Goal: Task Accomplishment & Management: Manage account settings

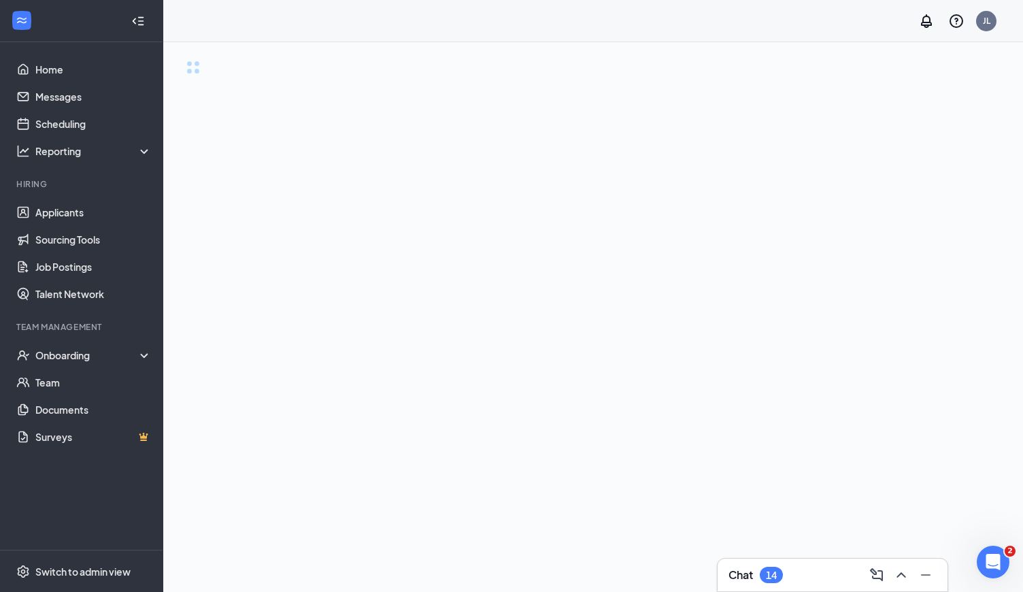
click at [806, 583] on div "Chat 14" at bounding box center [832, 575] width 208 height 22
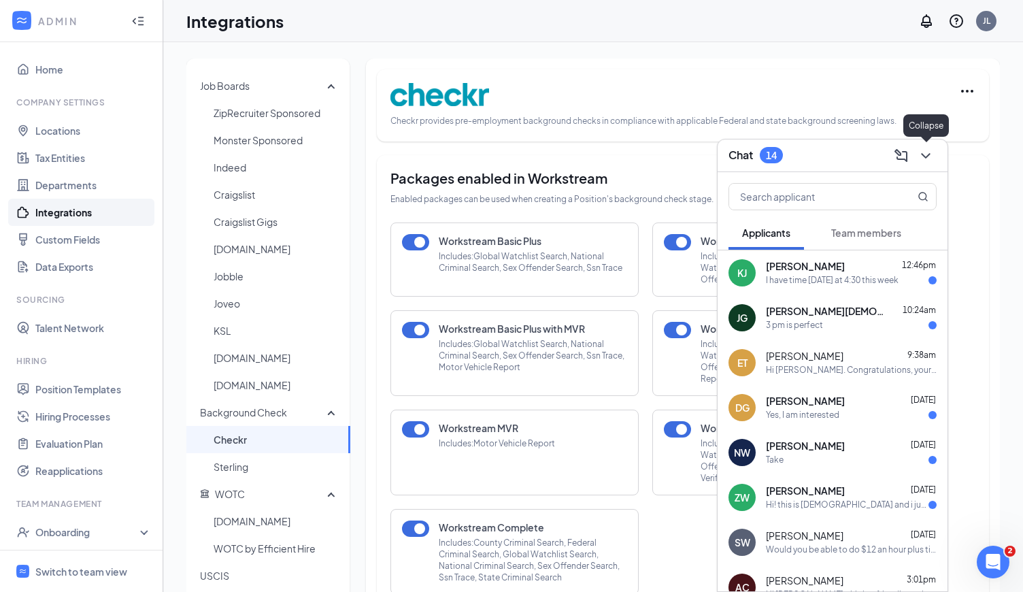
click at [934, 154] on icon "ChevronDown" at bounding box center [925, 156] width 16 height 16
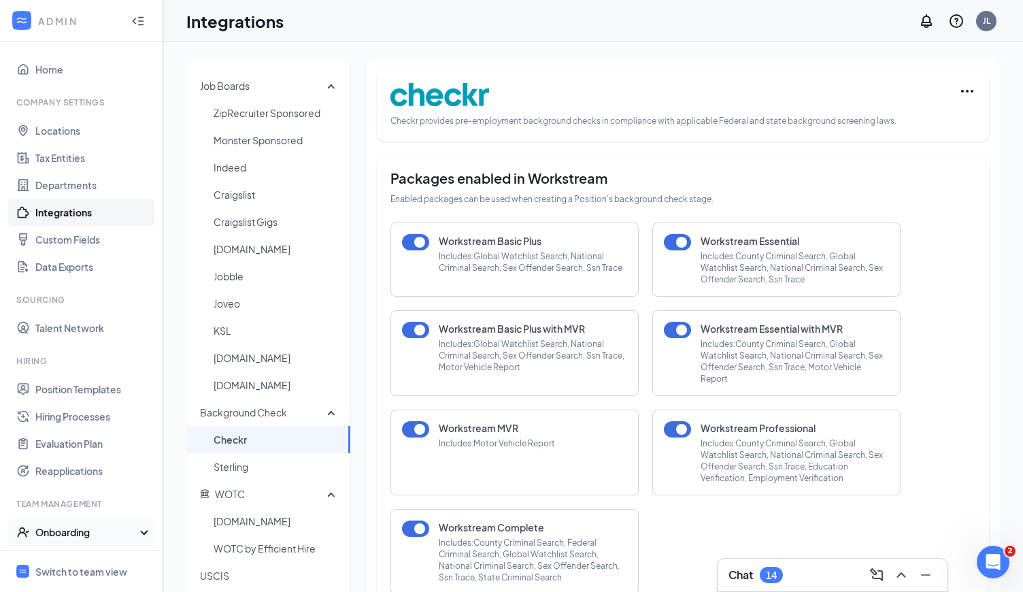
click at [101, 531] on div "Onboarding" at bounding box center [87, 532] width 105 height 14
click at [108, 410] on link "Hiring Processes" at bounding box center [93, 416] width 116 height 27
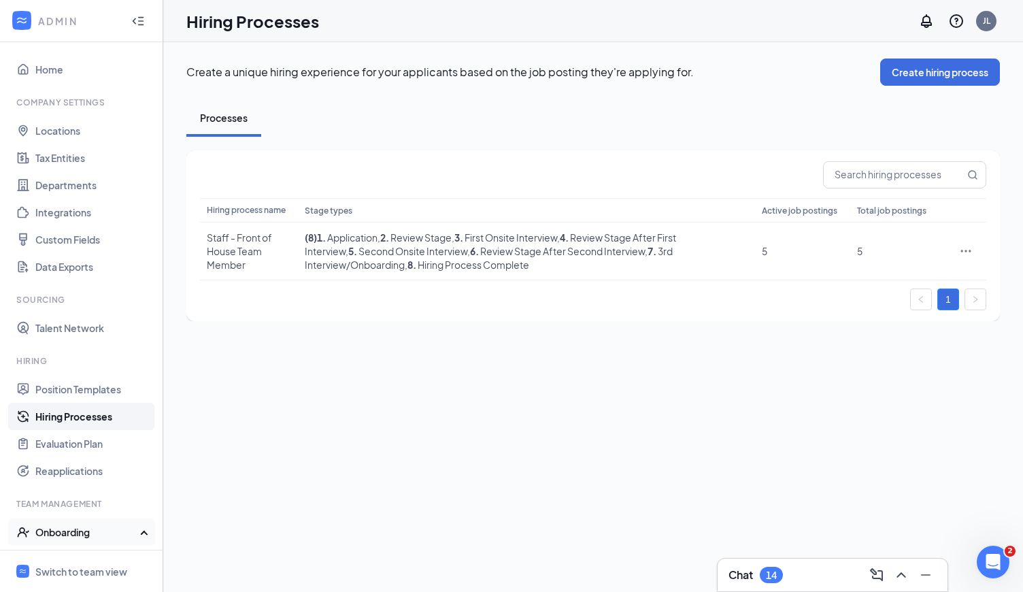
click at [95, 539] on div "Onboarding" at bounding box center [81, 531] width 163 height 27
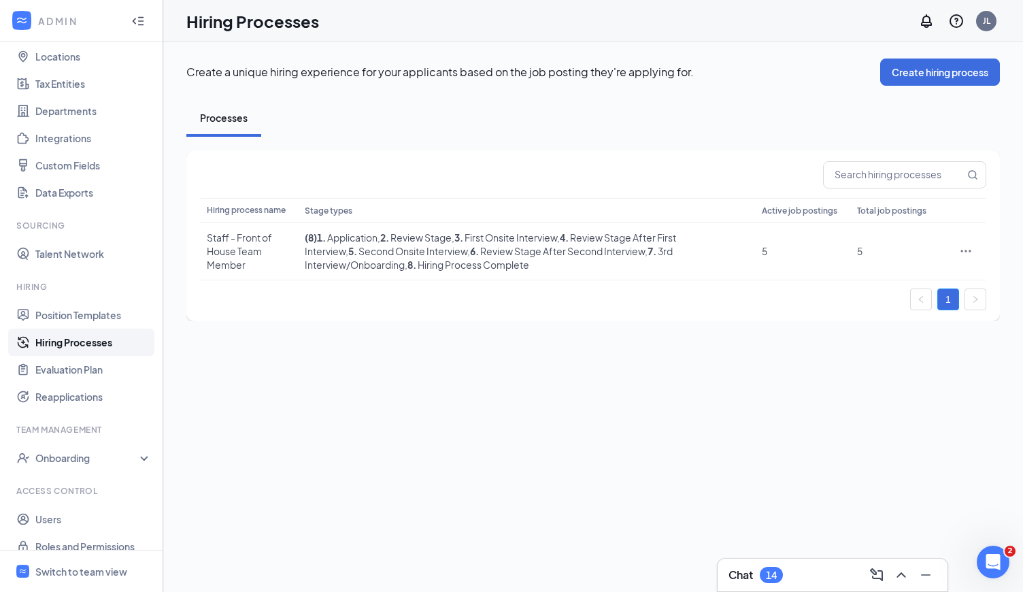
scroll to position [75, 0]
click at [142, 453] on div "Onboarding" at bounding box center [81, 456] width 163 height 27
click at [89, 483] on link "Onboarding Processes" at bounding box center [93, 483] width 116 height 27
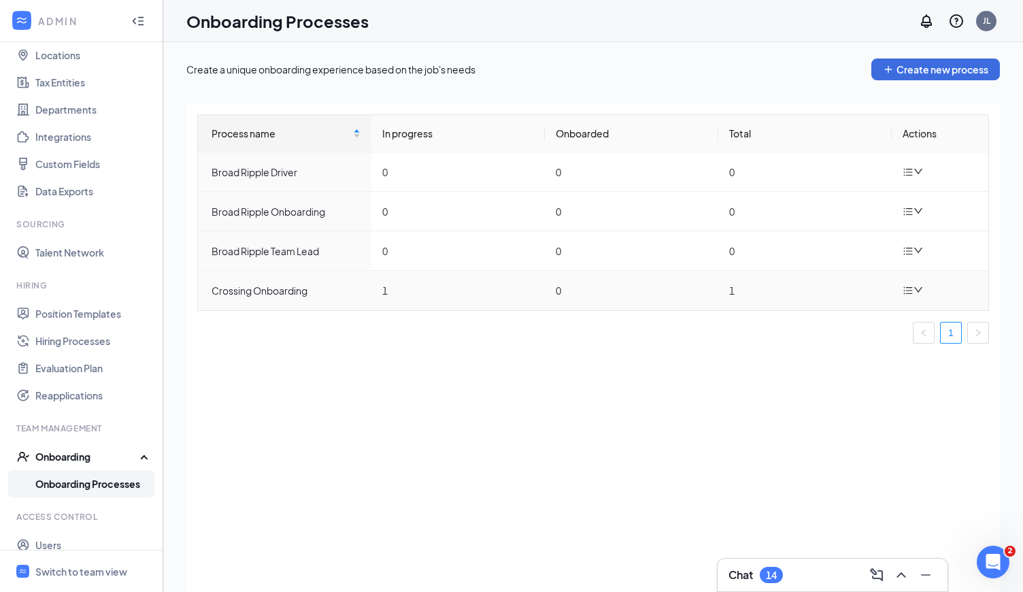
click at [887, 303] on td "1" at bounding box center [804, 290] width 173 height 39
click at [916, 285] on icon "down" at bounding box center [918, 290] width 10 height 10
click at [562, 430] on div "Process name In progress Onboarded Total Actions Broad Ripple Driver 0 0 0 Broa…" at bounding box center [592, 364] width 813 height 522
click at [909, 292] on icon "bars" at bounding box center [908, 290] width 9 height 7
click at [863, 336] on li "Delete process" at bounding box center [844, 350] width 163 height 30
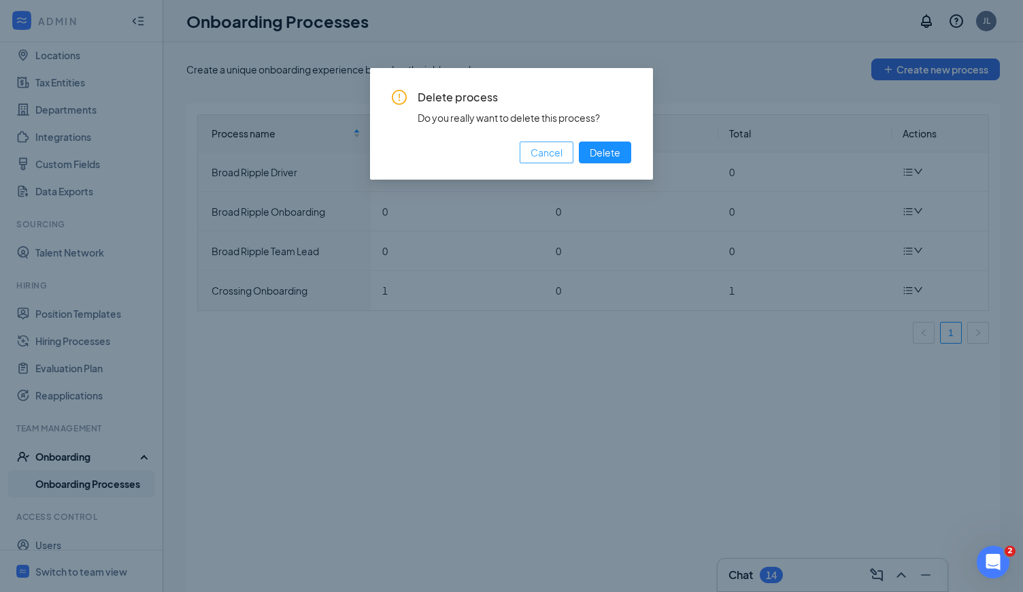
click at [549, 153] on span "Cancel" at bounding box center [546, 152] width 32 height 15
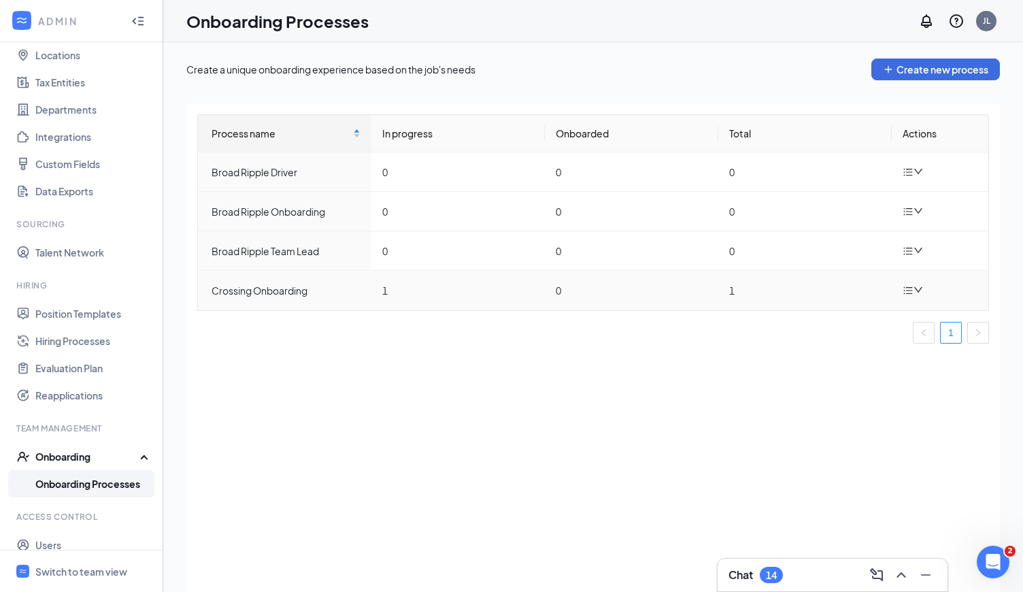
click at [913, 292] on icon "bars" at bounding box center [907, 290] width 11 height 11
click at [852, 384] on div "Duplicate process" at bounding box center [844, 380] width 147 height 16
click at [913, 337] on icon "bars" at bounding box center [907, 336] width 11 height 11
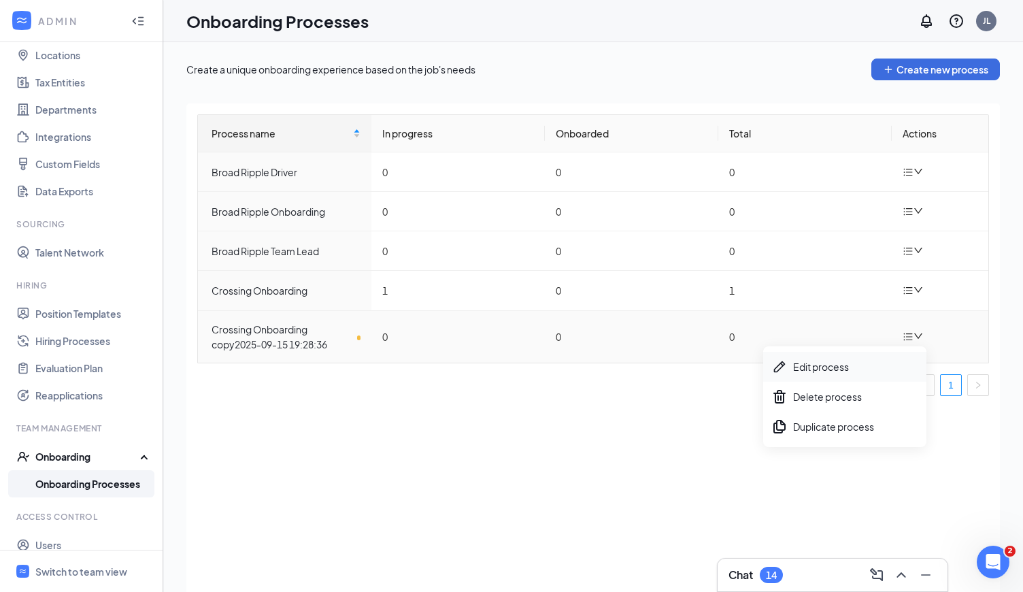
click at [855, 366] on div "Edit process" at bounding box center [844, 366] width 147 height 16
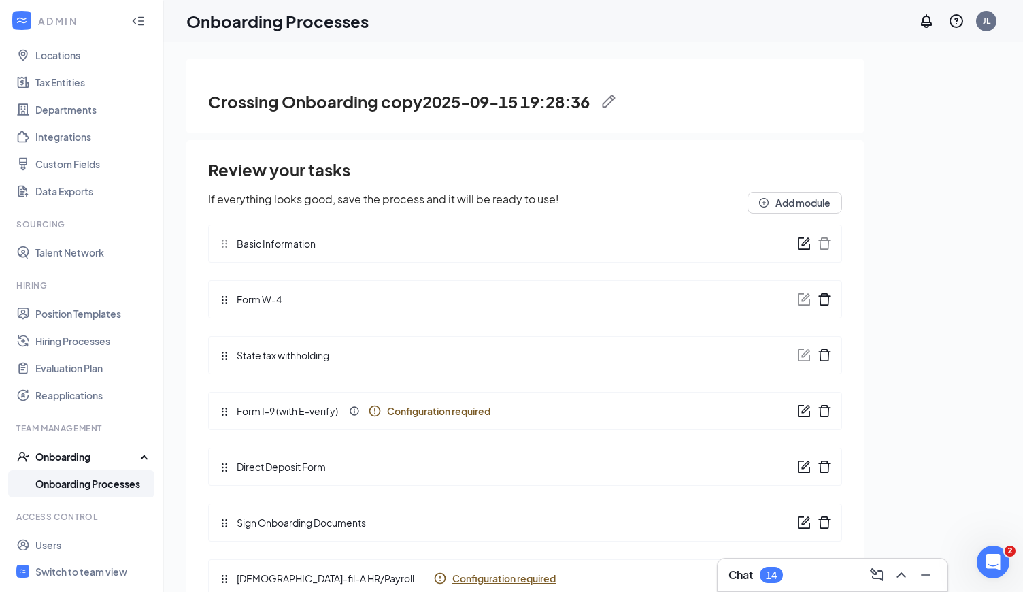
click at [436, 100] on h3 "Crossing Onboarding copy2025-09-15 19:28:36" at bounding box center [398, 101] width 381 height 23
click at [377, 102] on h3 "Crossing Onboarding copy2025-09-15 19:28:36" at bounding box center [398, 101] width 381 height 23
click at [385, 105] on h3 "Crossing Onboarding copy2025-09-15 19:28:36" at bounding box center [398, 101] width 381 height 23
click at [615, 97] on img at bounding box center [609, 102] width 14 height 14
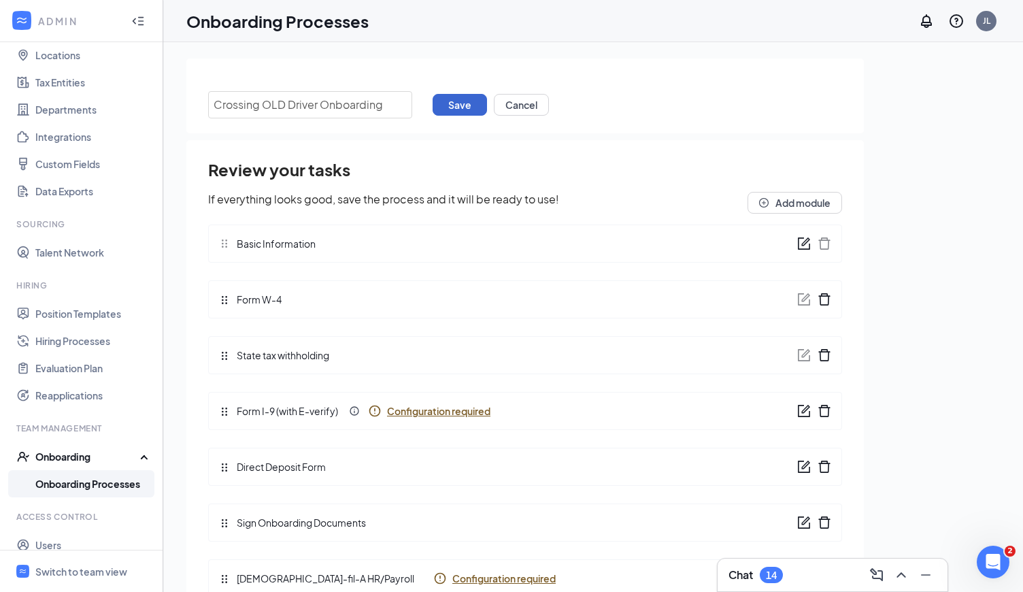
type input "Crossing OLD Driver Onboarding"
click at [449, 107] on button "Save" at bounding box center [459, 105] width 54 height 22
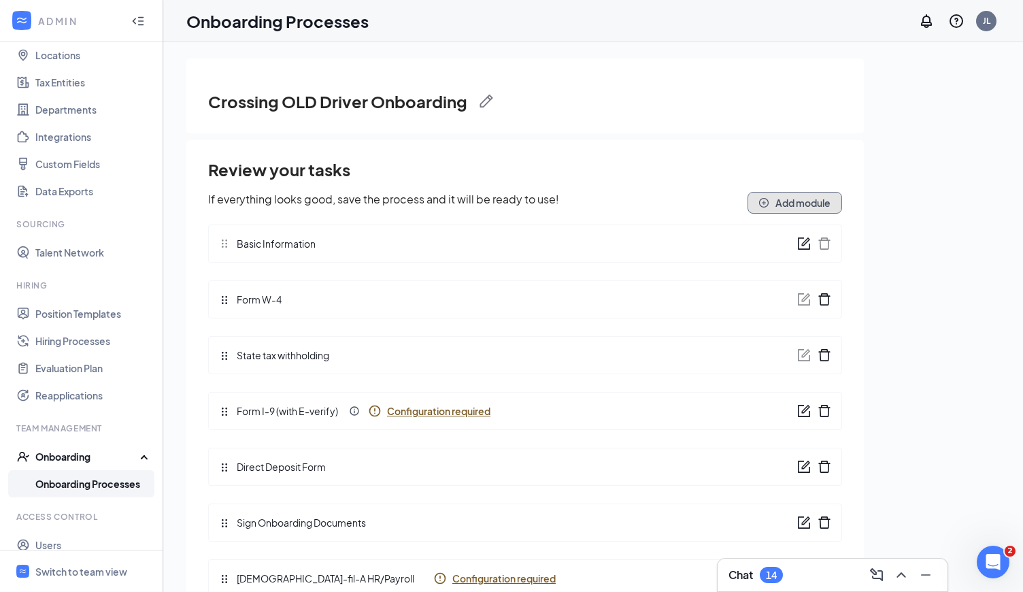
click at [767, 197] on button "Add module" at bounding box center [794, 203] width 95 height 22
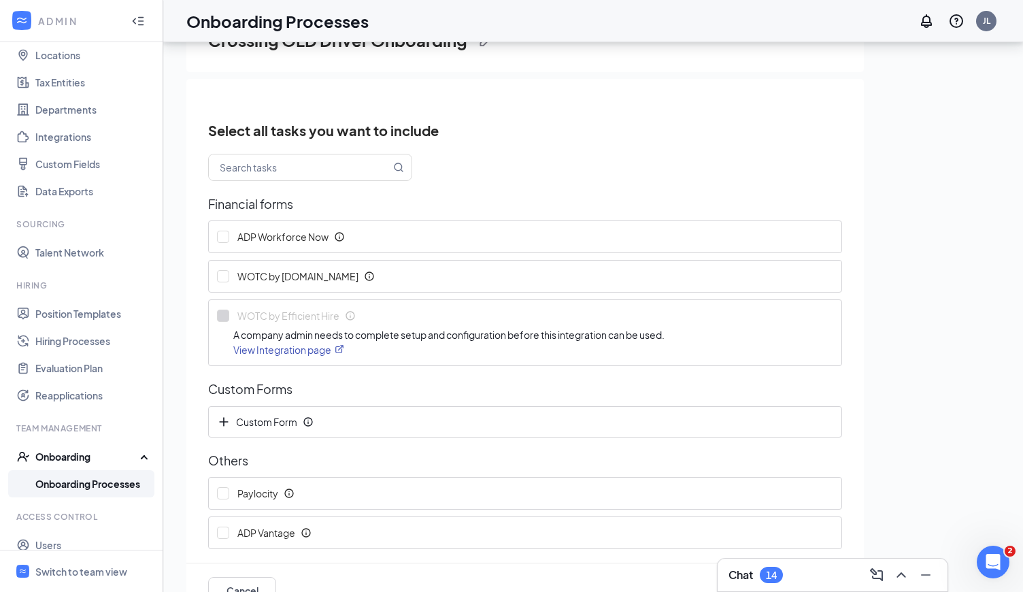
scroll to position [3, 0]
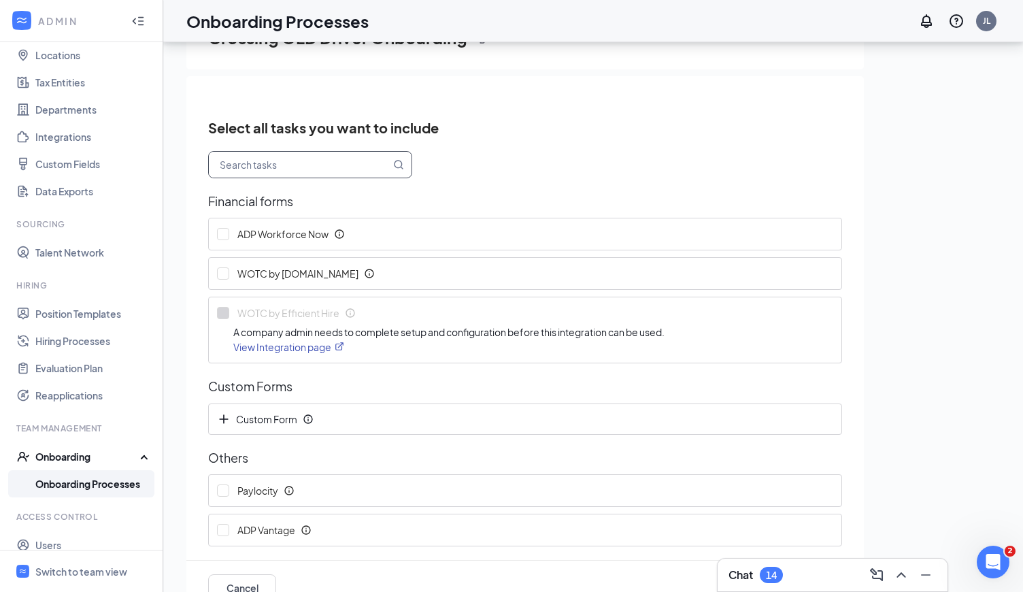
click at [288, 167] on input "text" at bounding box center [300, 165] width 182 height 26
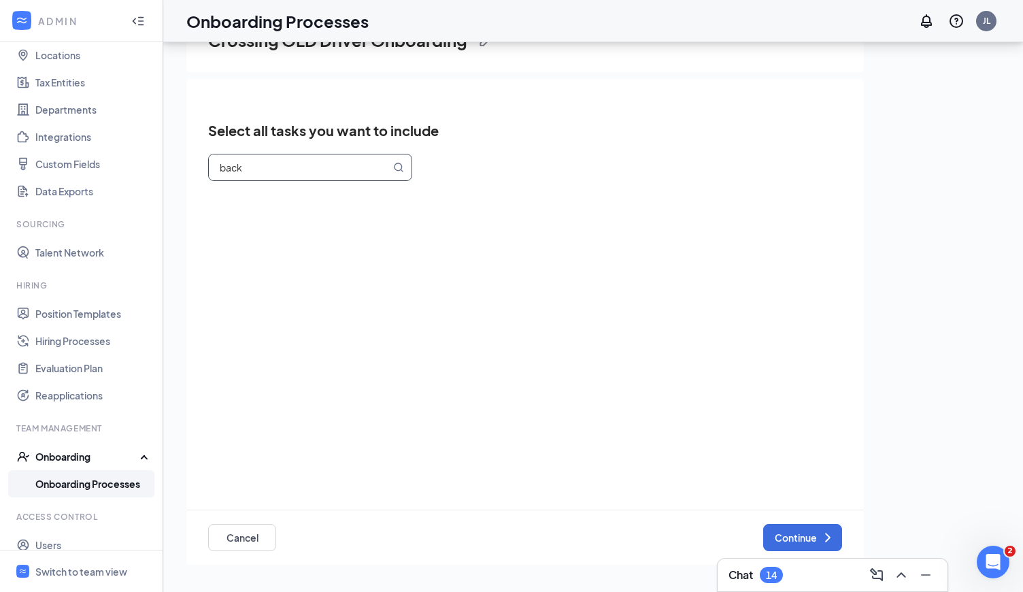
scroll to position [0, 0]
click at [404, 168] on icon "MagnifyingGlass" at bounding box center [398, 167] width 11 height 11
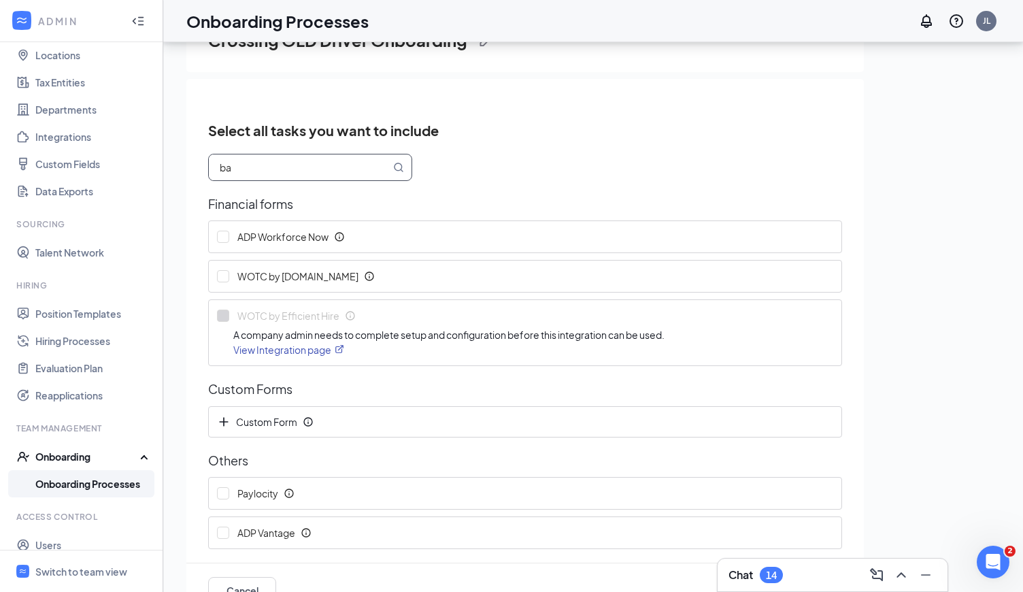
type input "b"
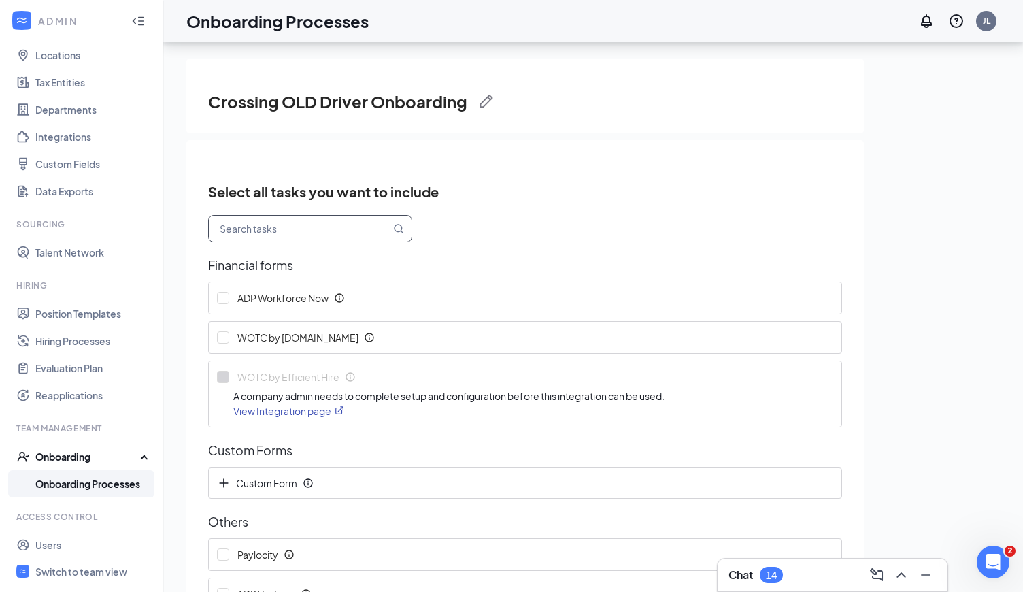
scroll to position [61, 0]
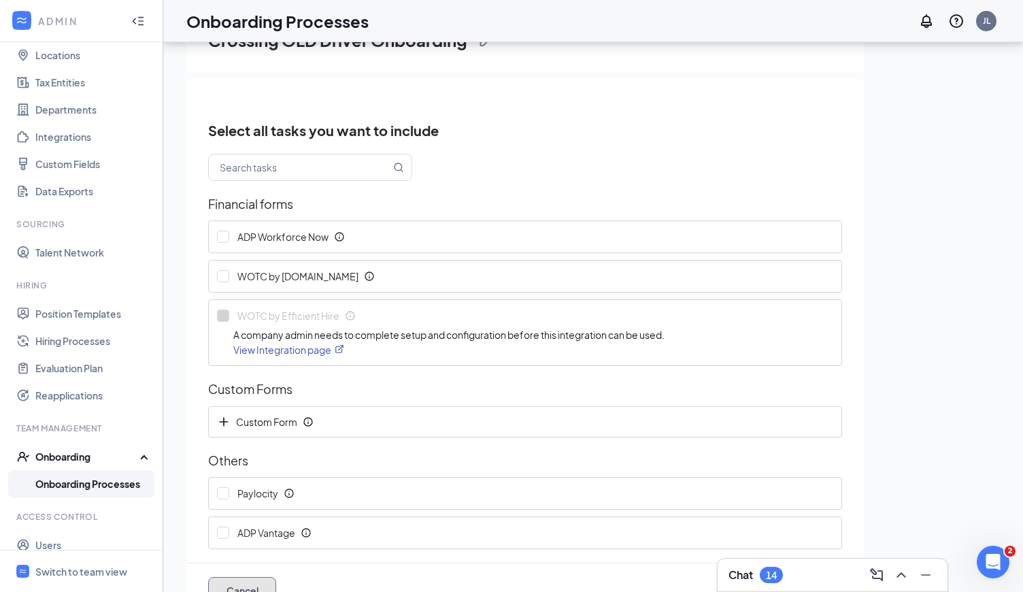
click at [255, 585] on button "Cancel" at bounding box center [242, 590] width 68 height 27
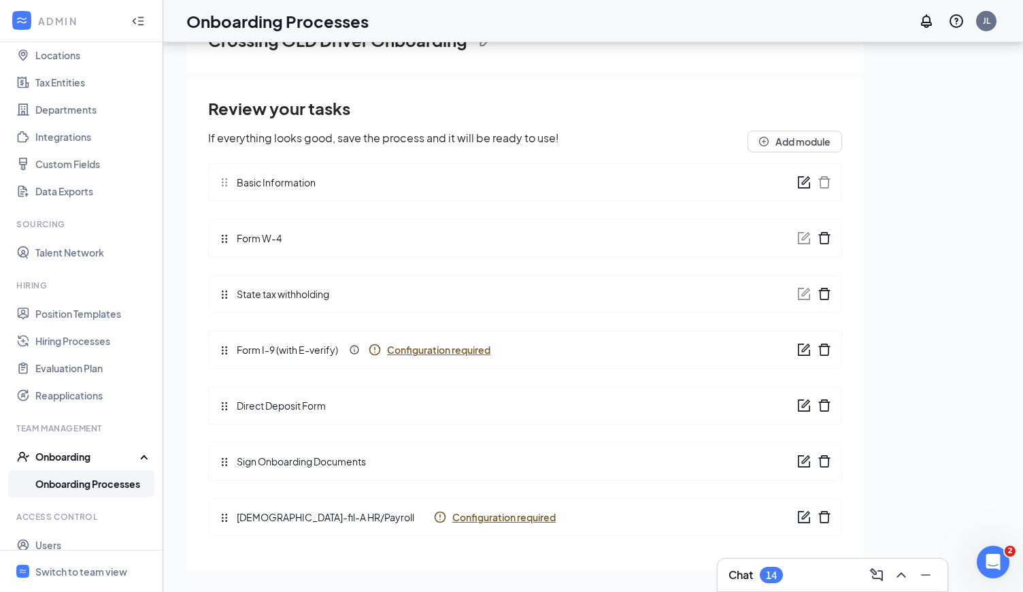
click at [436, 347] on span "Configuration required" at bounding box center [438, 350] width 103 height 14
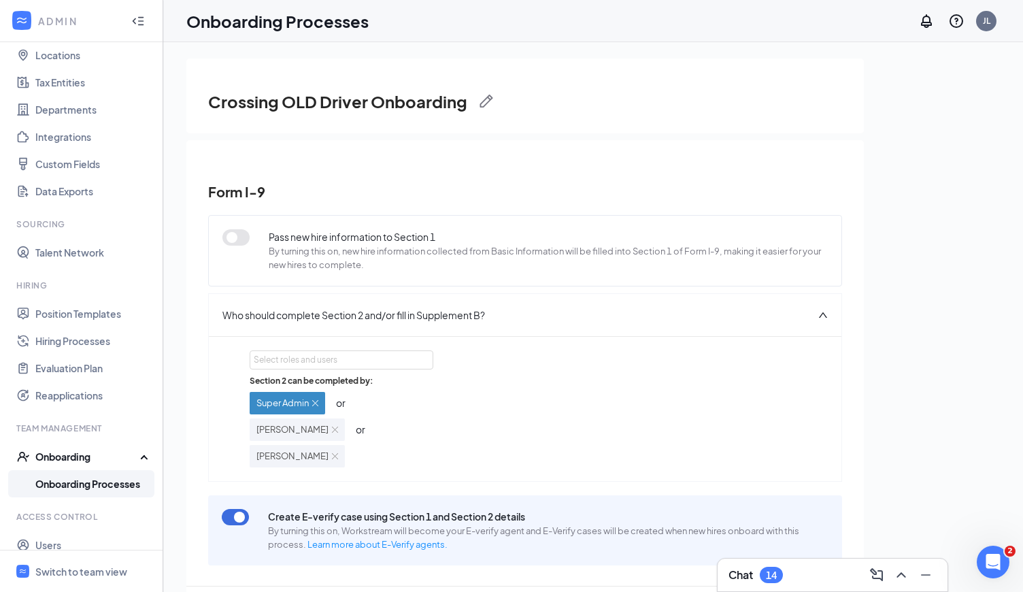
scroll to position [4, 0]
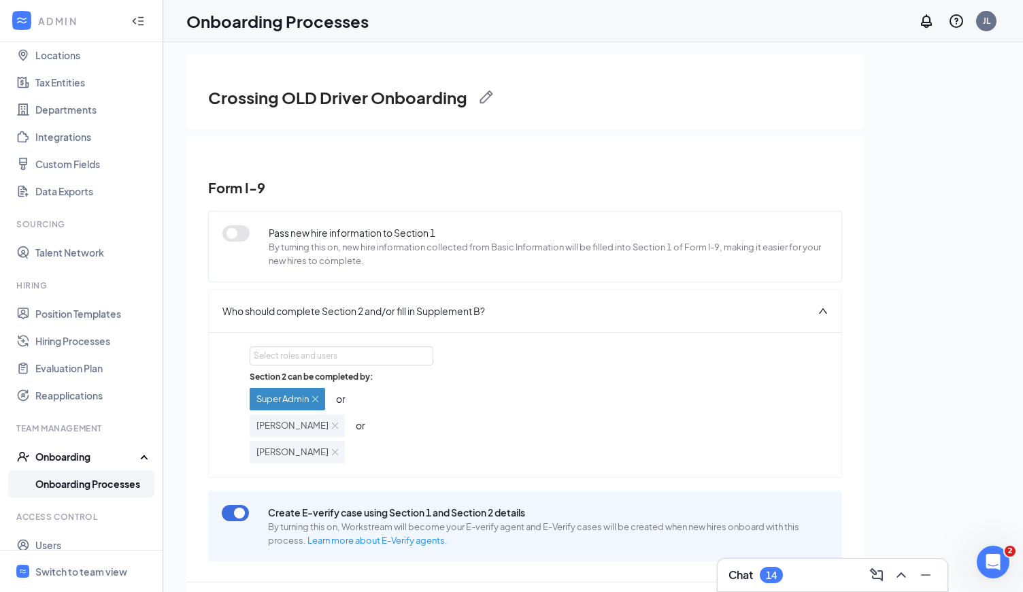
click at [926, 581] on icon "Minimize" at bounding box center [925, 574] width 16 height 16
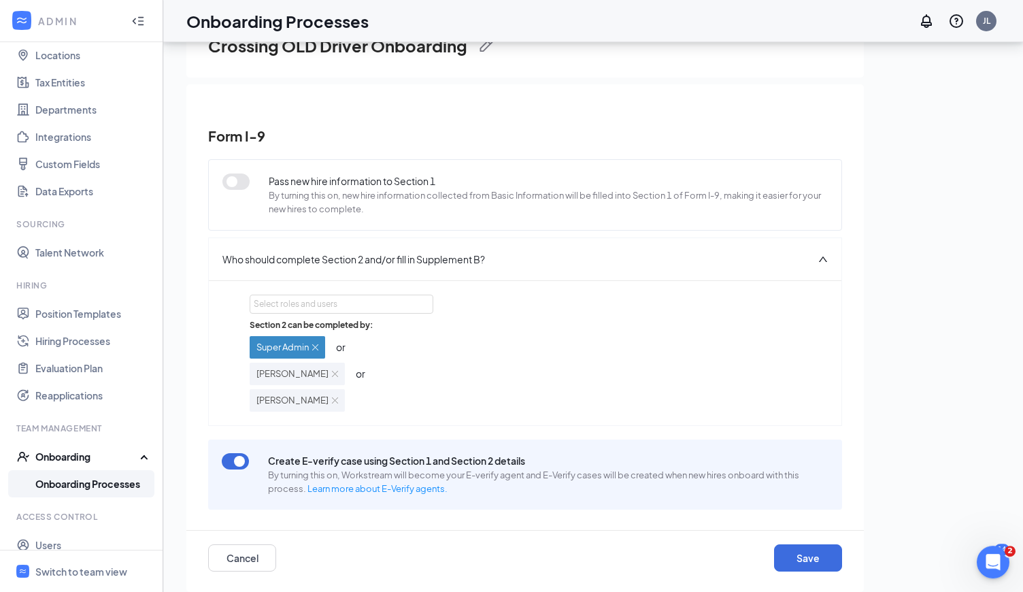
scroll to position [61, 0]
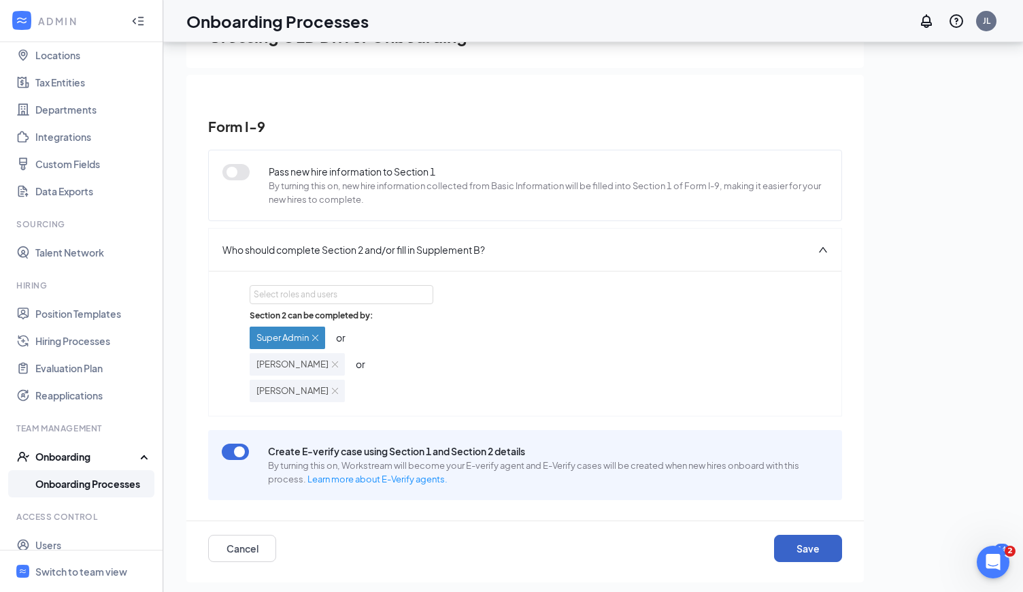
click at [821, 550] on button "Save" at bounding box center [808, 547] width 68 height 27
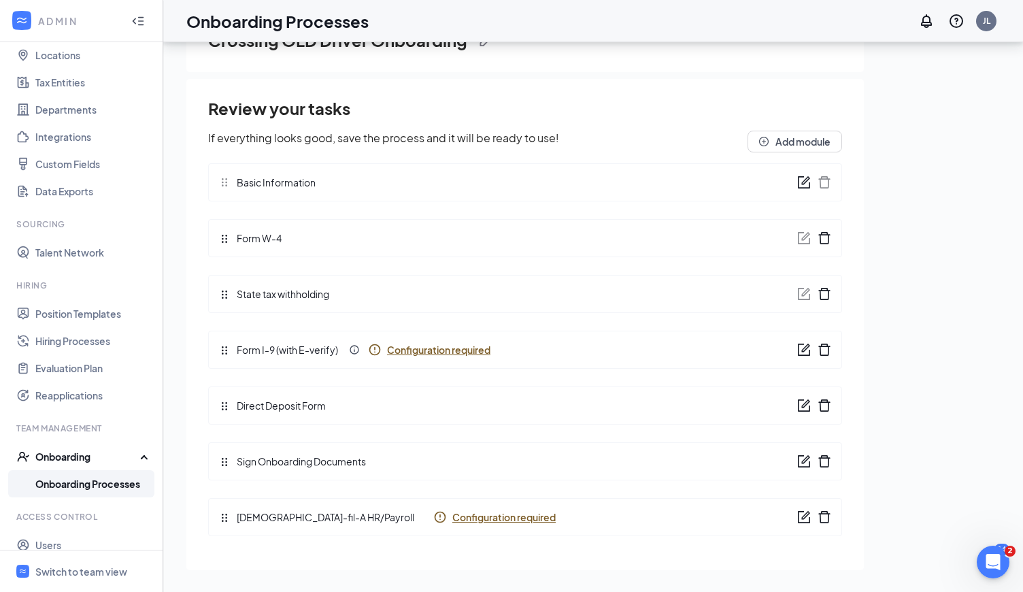
click at [424, 349] on span "Configuration required" at bounding box center [438, 350] width 103 height 14
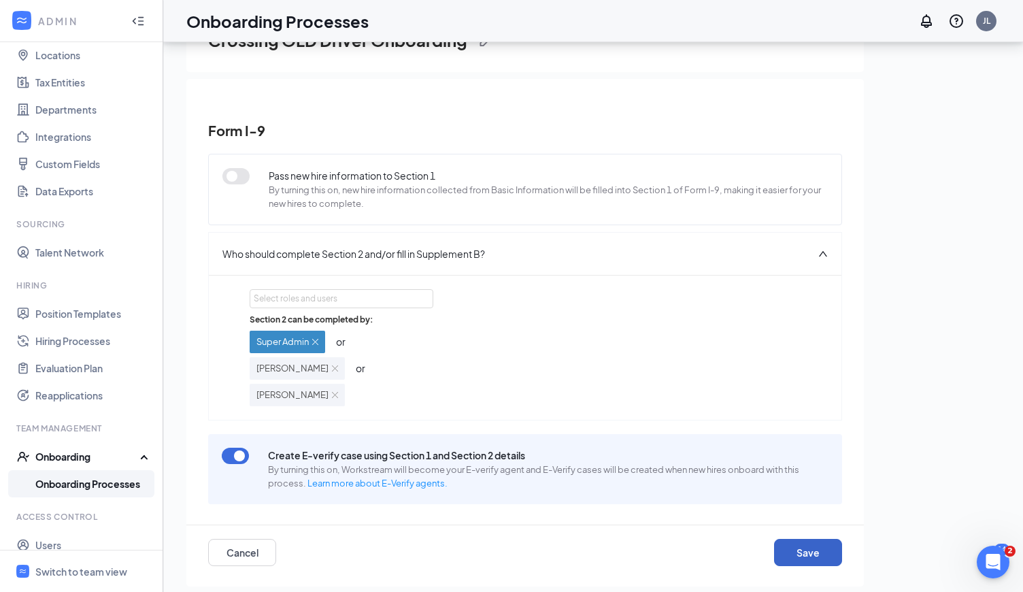
click at [784, 546] on button "Save" at bounding box center [808, 552] width 68 height 27
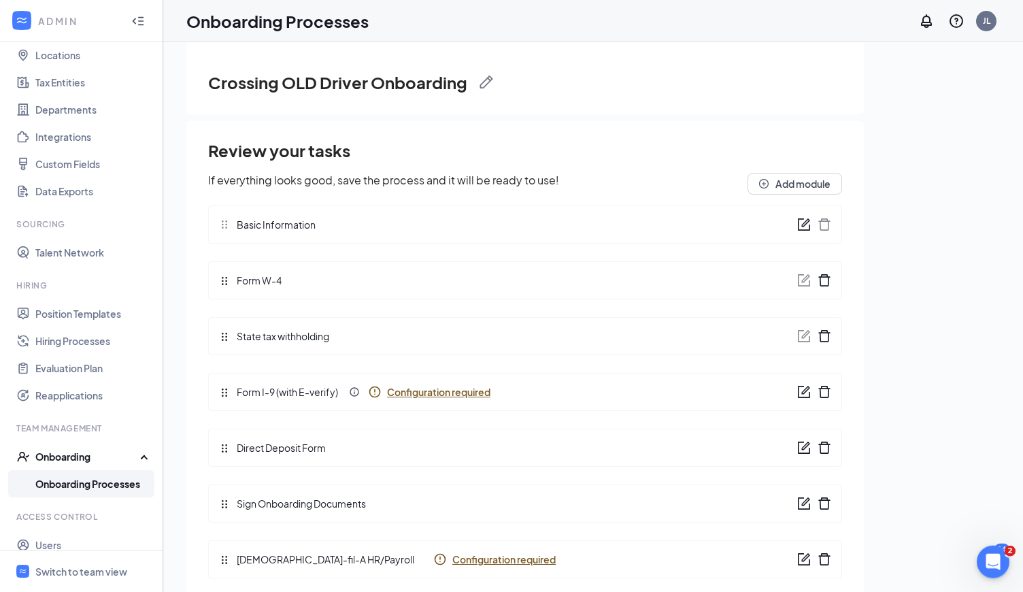
scroll to position [12, 0]
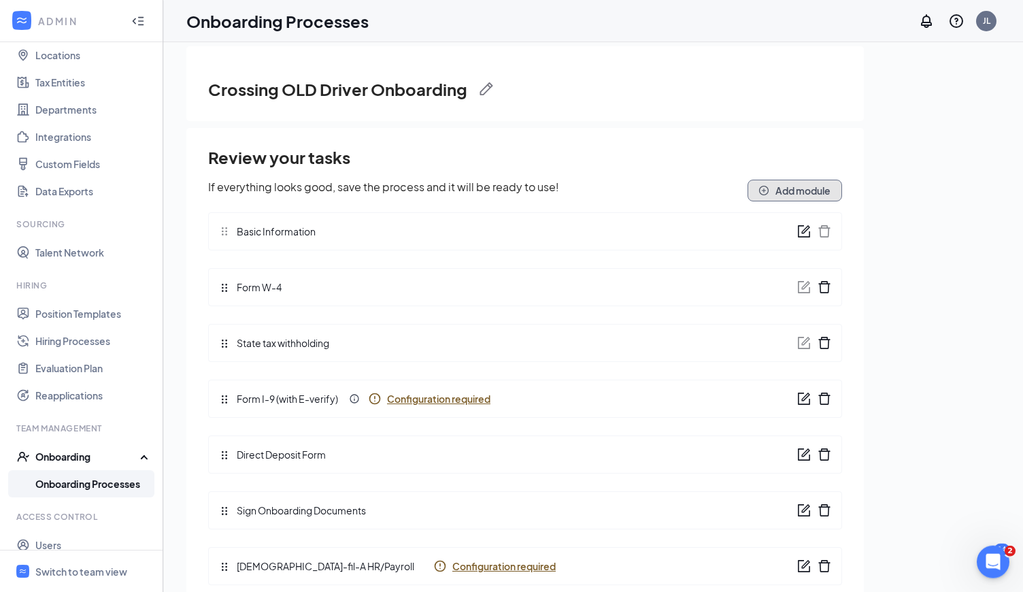
click at [821, 197] on button "Add module" at bounding box center [794, 191] width 95 height 22
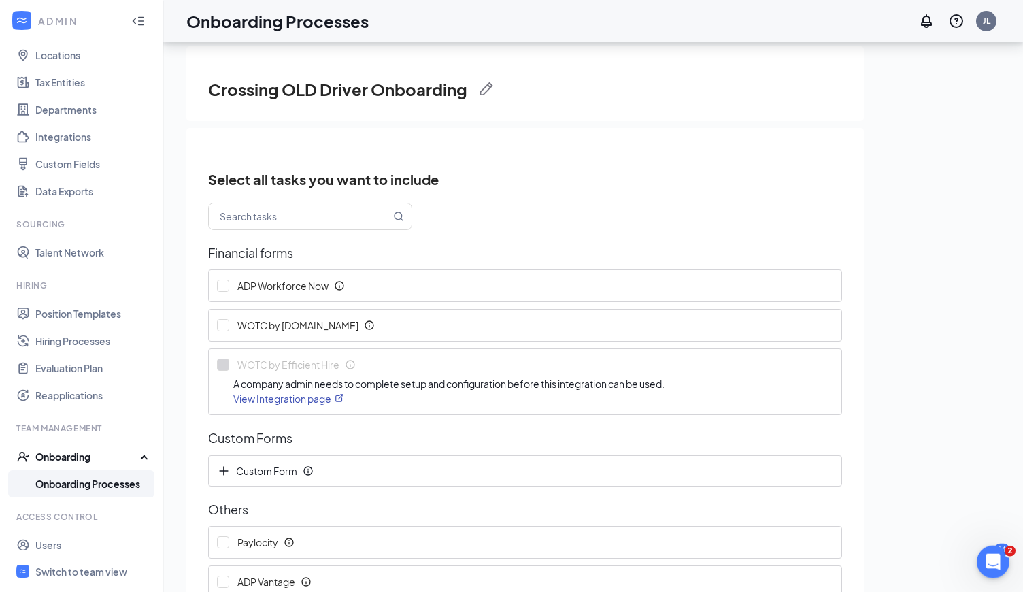
scroll to position [61, 0]
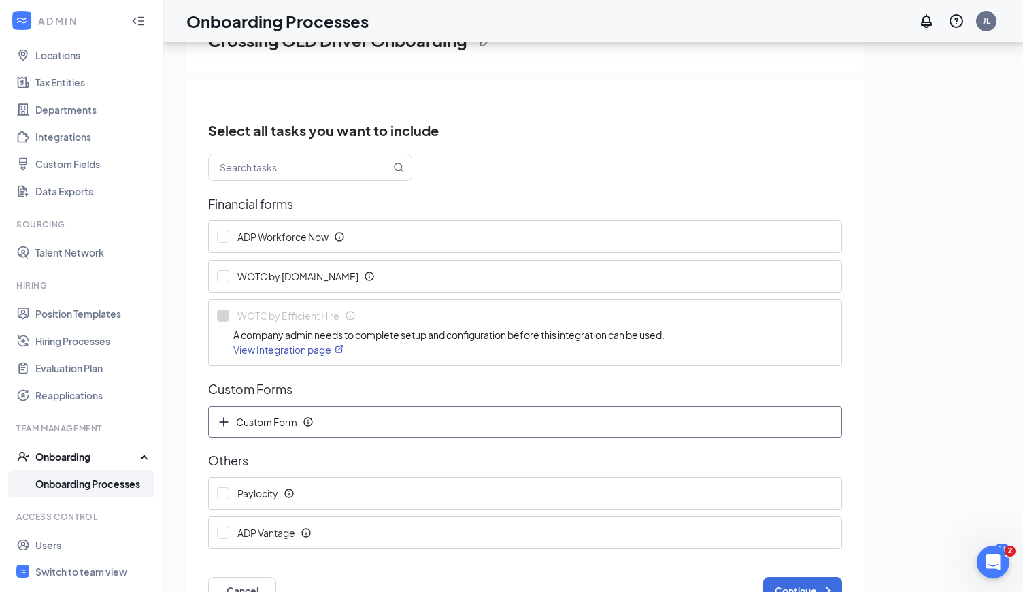
click at [279, 424] on span "Custom Form" at bounding box center [260, 422] width 86 height 14
click at [824, 420] on icon "Cross" at bounding box center [826, 423] width 14 height 14
click at [275, 421] on span "Custom Form" at bounding box center [260, 422] width 86 height 14
click at [294, 428] on span "Custom Form" at bounding box center [261, 423] width 88 height 16
click at [308, 457] on icon "Info" at bounding box center [308, 462] width 11 height 11
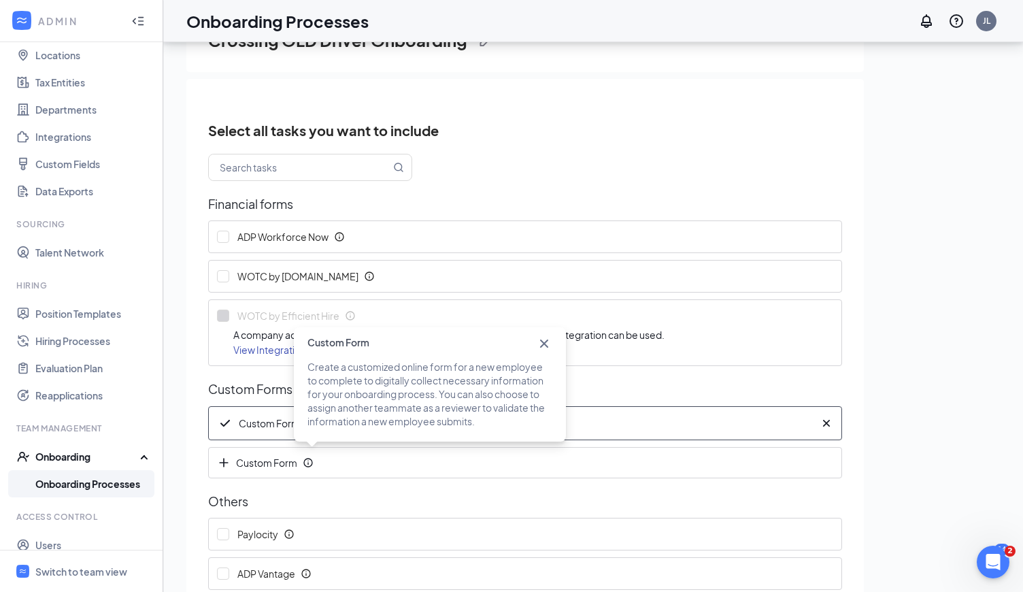
click at [549, 343] on icon "Cross" at bounding box center [544, 343] width 16 height 16
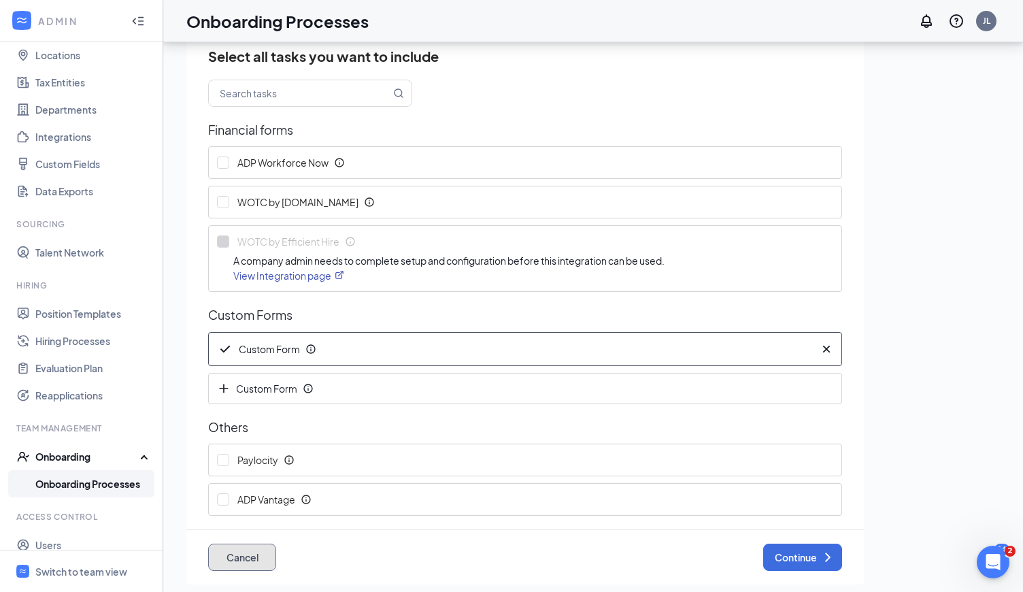
click at [264, 559] on button "Cancel" at bounding box center [242, 556] width 68 height 27
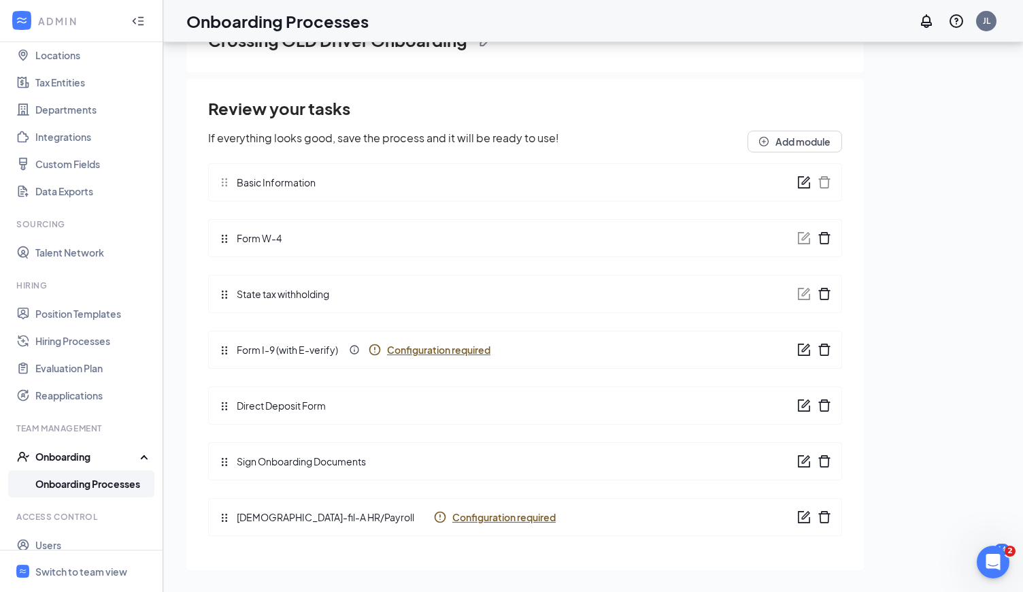
scroll to position [0, 0]
click at [90, 482] on link "Onboarding Processes" at bounding box center [93, 483] width 116 height 27
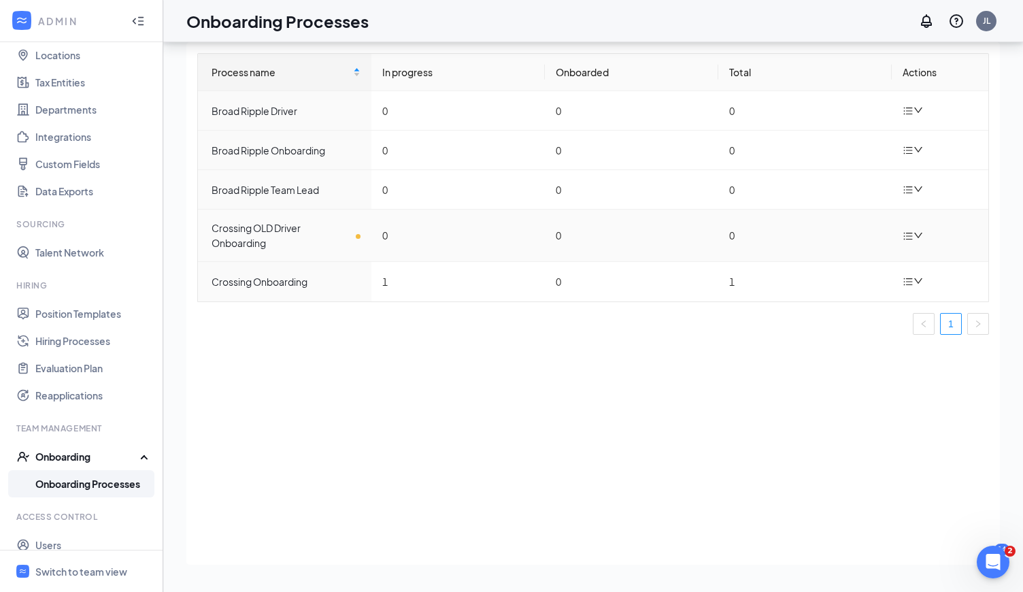
click at [466, 236] on td "0" at bounding box center [457, 235] width 173 height 52
click at [539, 224] on td "0" at bounding box center [457, 235] width 173 height 52
click at [915, 235] on icon "down" at bounding box center [918, 236] width 10 height 10
click at [874, 273] on div "Edit process" at bounding box center [844, 266] width 147 height 16
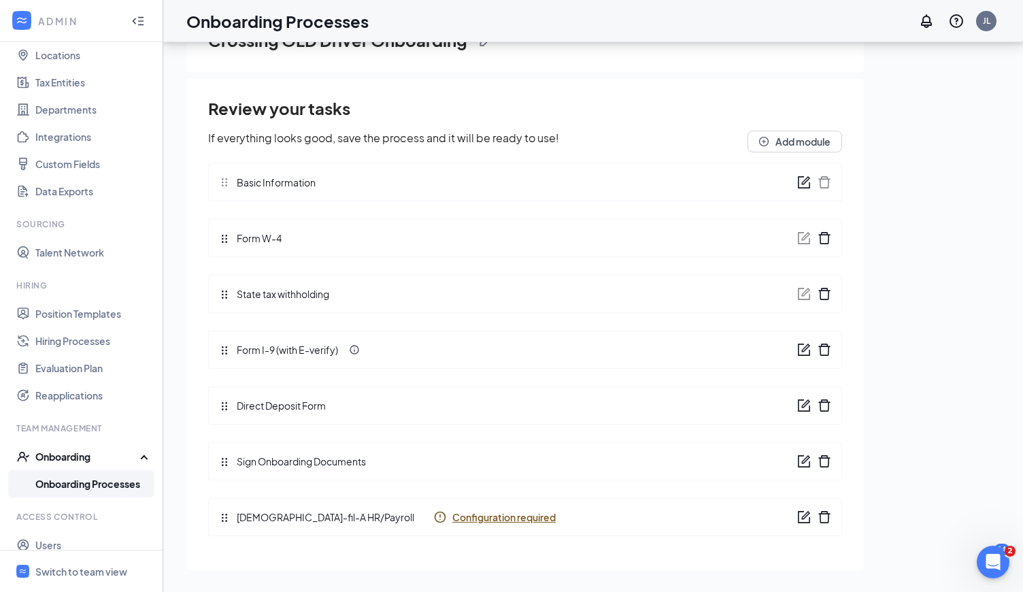
click at [452, 513] on span "Configuration required" at bounding box center [503, 517] width 103 height 14
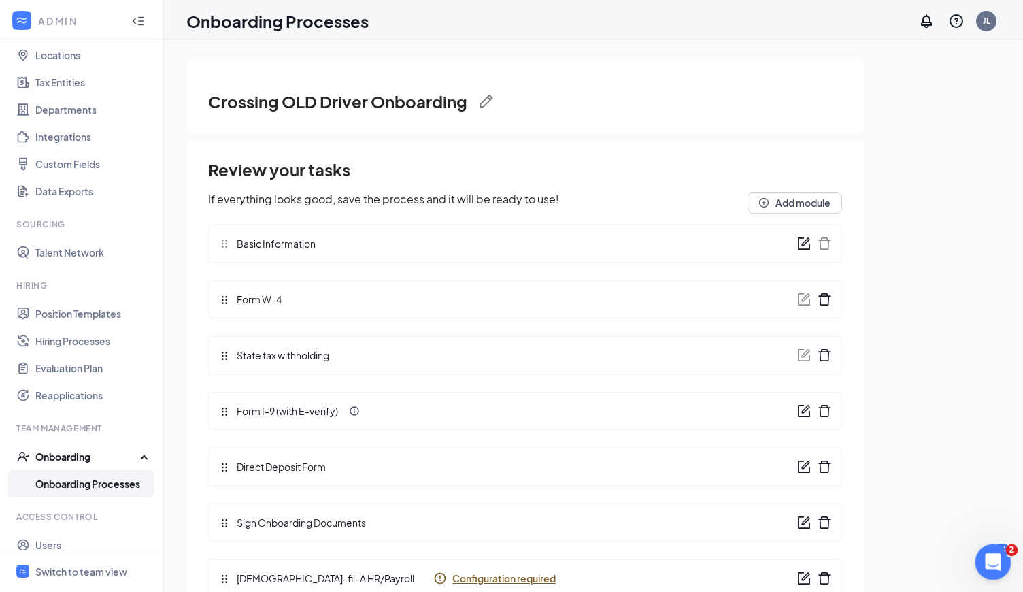
click at [990, 561] on icon "Open Intercom Messenger" at bounding box center [991, 559] width 10 height 11
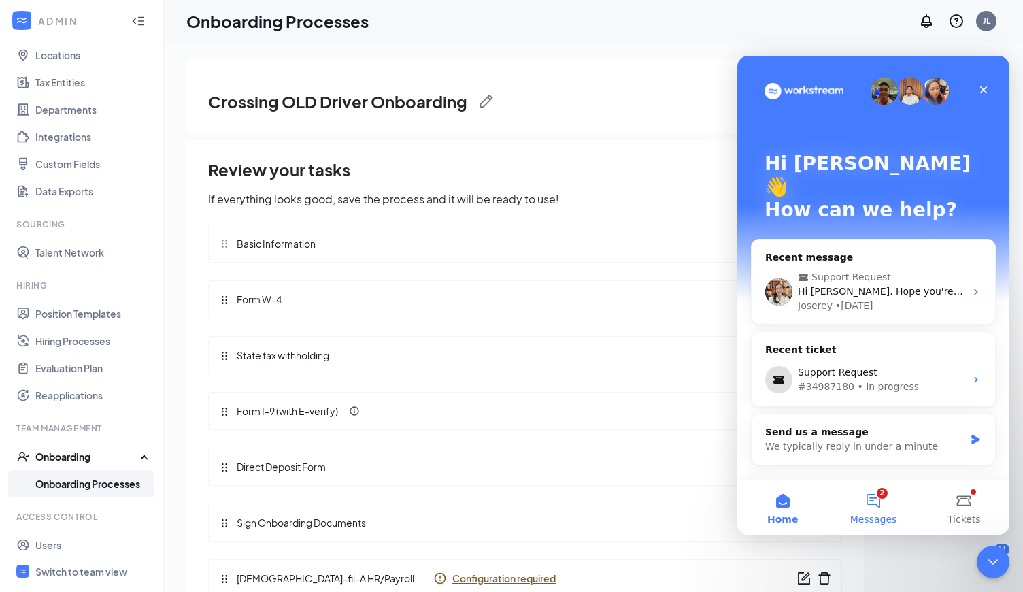
click at [875, 499] on button "2 Messages" at bounding box center [873, 507] width 90 height 54
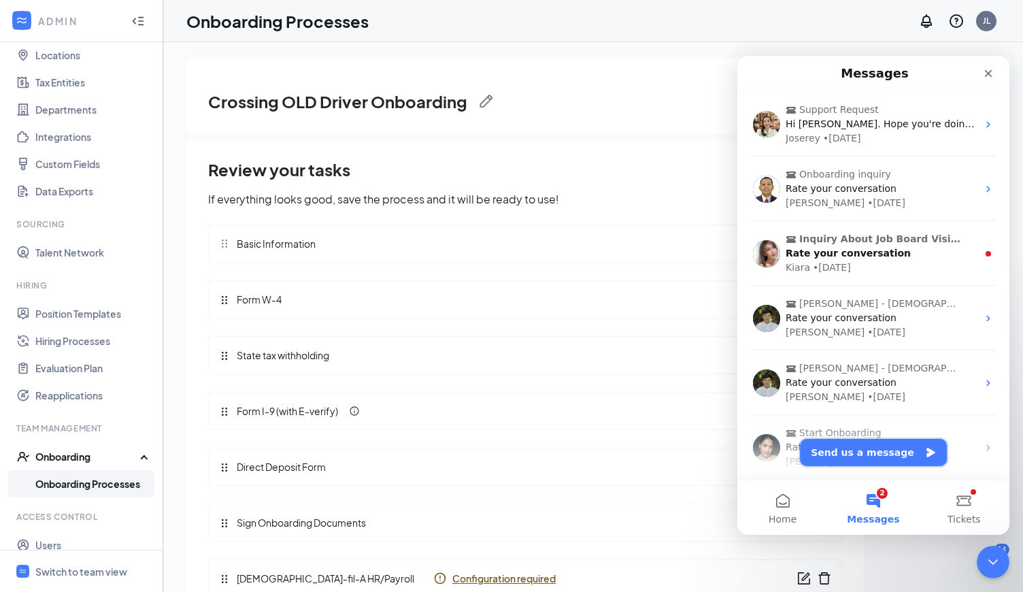
click at [839, 452] on button "Send us a message" at bounding box center [873, 452] width 147 height 27
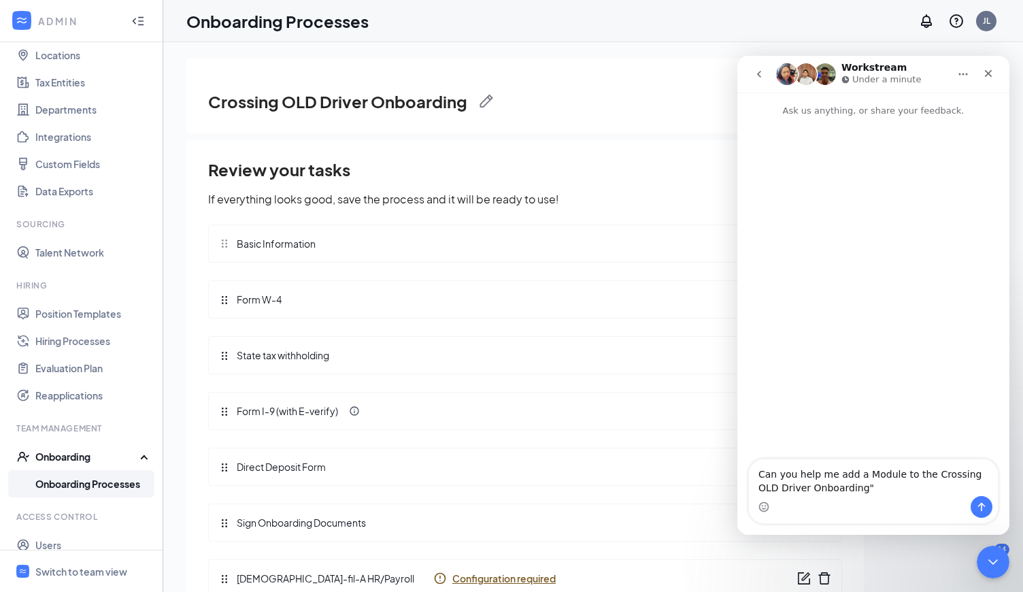
click at [919, 475] on textarea "Can you help me add a Module to the Crossing OLD Driver Onboarding"" at bounding box center [873, 477] width 249 height 37
click at [914, 490] on textarea "Can you help me add a Module to the "Crossing OLD Driver Onboarding"" at bounding box center [873, 477] width 249 height 37
type textarea "Can you help me add a Module to the "Crossing OLD Driver Onboarding" Onboarding…"
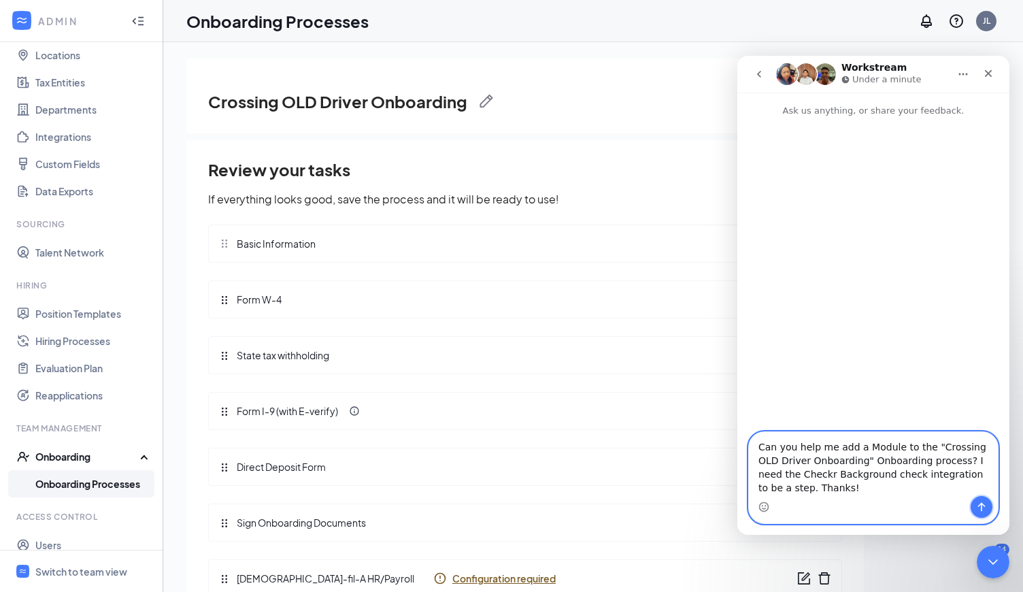
click at [981, 512] on icon "Send a message…" at bounding box center [981, 506] width 11 height 11
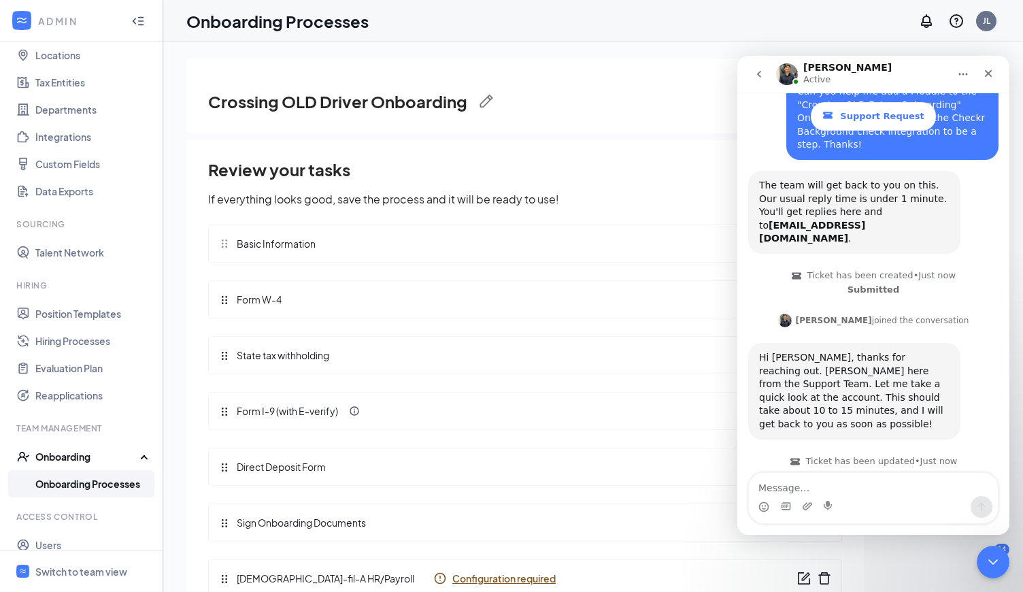
scroll to position [96, 0]
type textarea "Thank you"
click at [985, 507] on icon "Send a message…" at bounding box center [981, 506] width 11 height 11
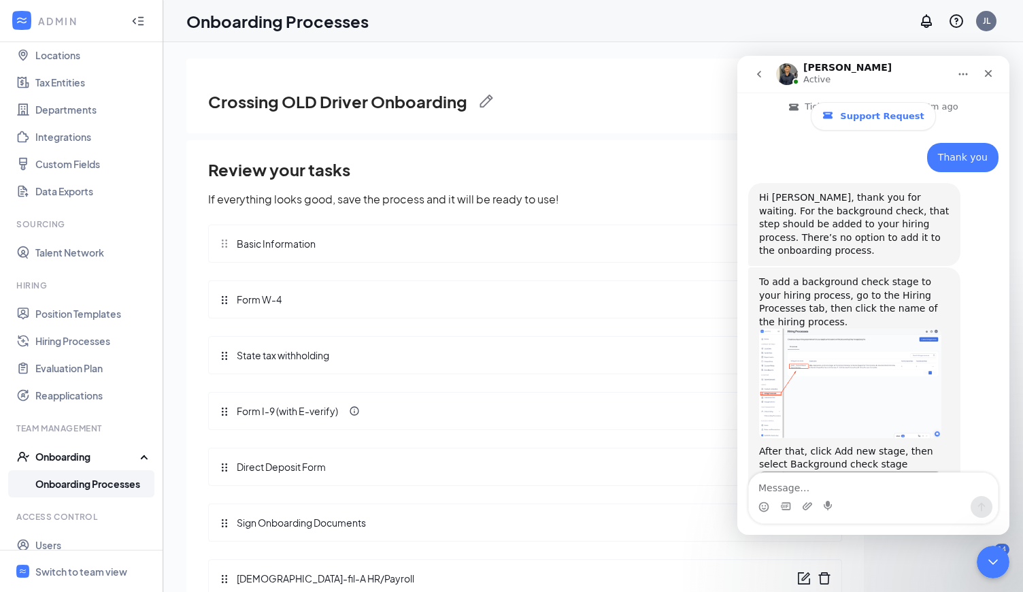
scroll to position [450, 0]
click at [85, 338] on link "Hiring Processes" at bounding box center [93, 340] width 116 height 27
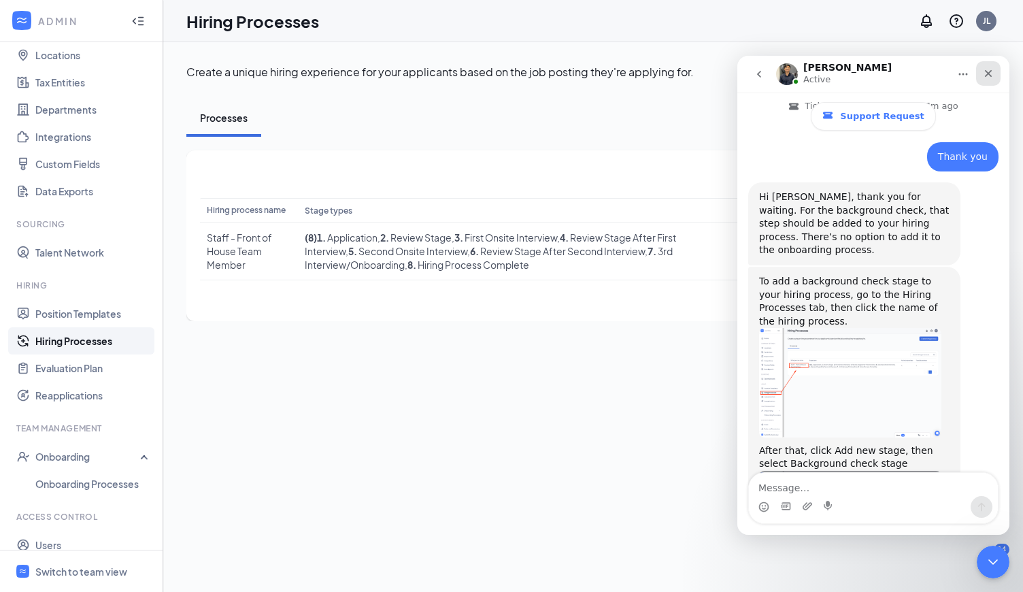
click at [991, 74] on icon "Close" at bounding box center [988, 73] width 11 height 11
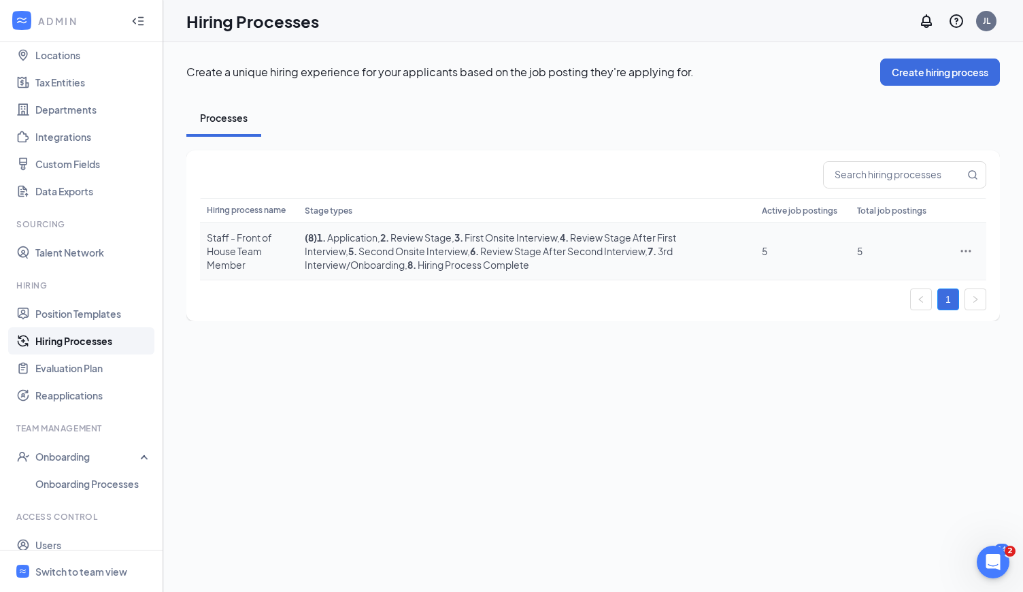
click at [964, 249] on icon "Ellipses" at bounding box center [966, 251] width 14 height 14
click at [860, 279] on span "Edit" at bounding box center [854, 278] width 18 height 12
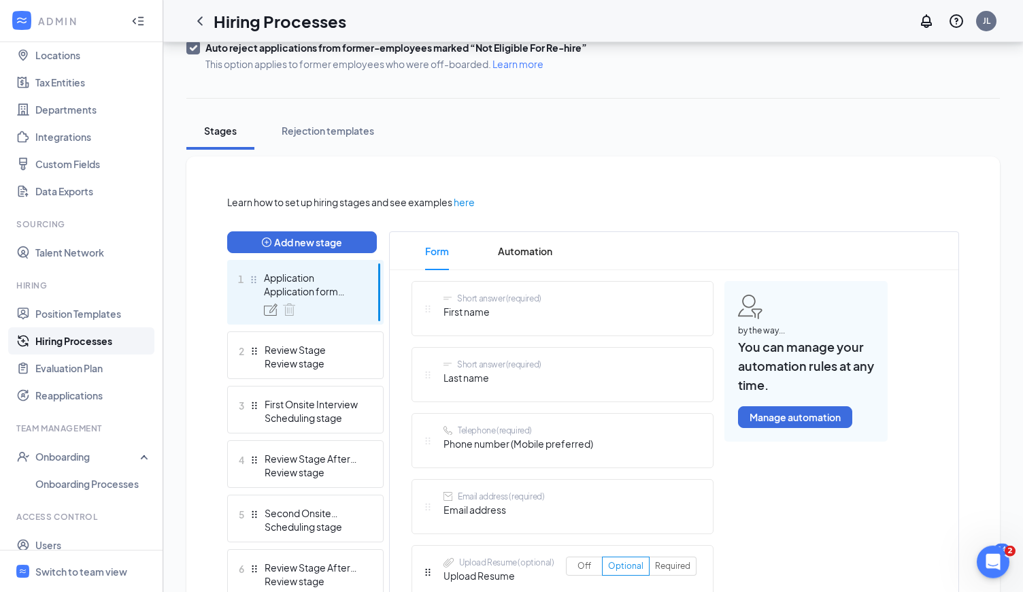
scroll to position [170, 0]
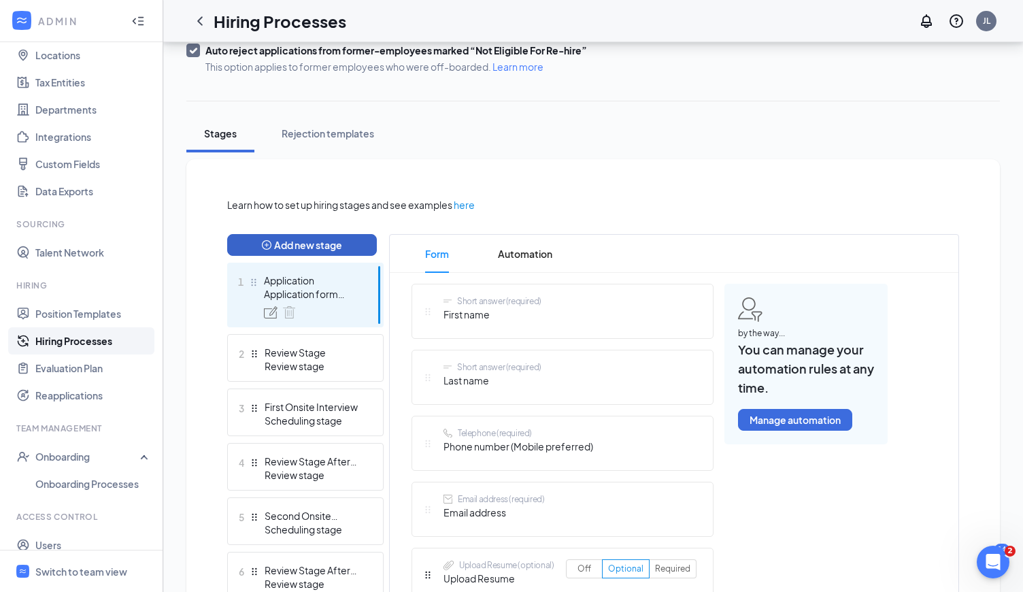
click at [362, 252] on button "Add new stage" at bounding box center [302, 245] width 150 height 22
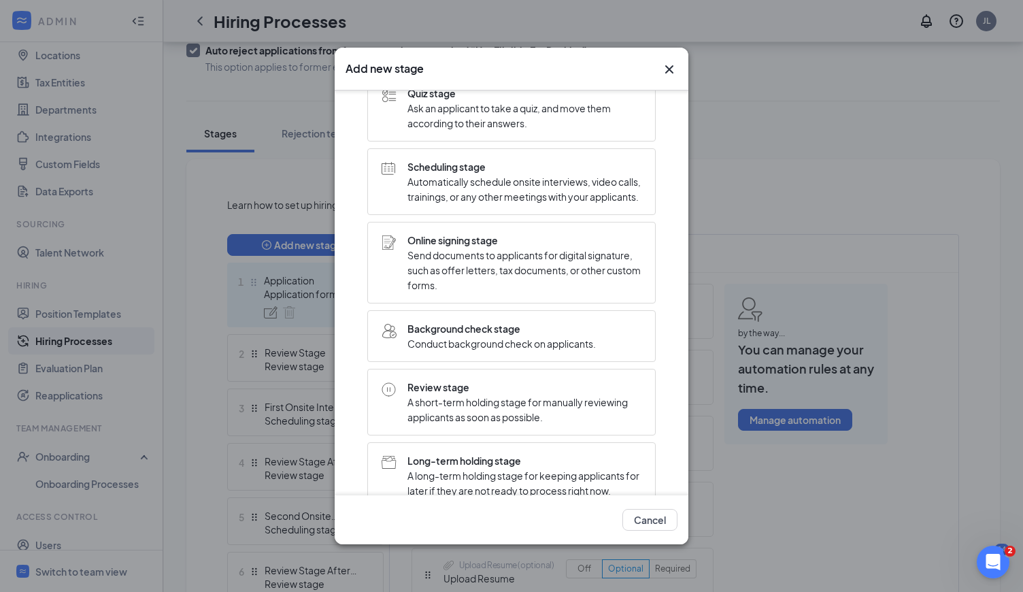
scroll to position [143, 0]
click at [556, 350] on span "Conduct background check on applicants." at bounding box center [501, 342] width 188 height 15
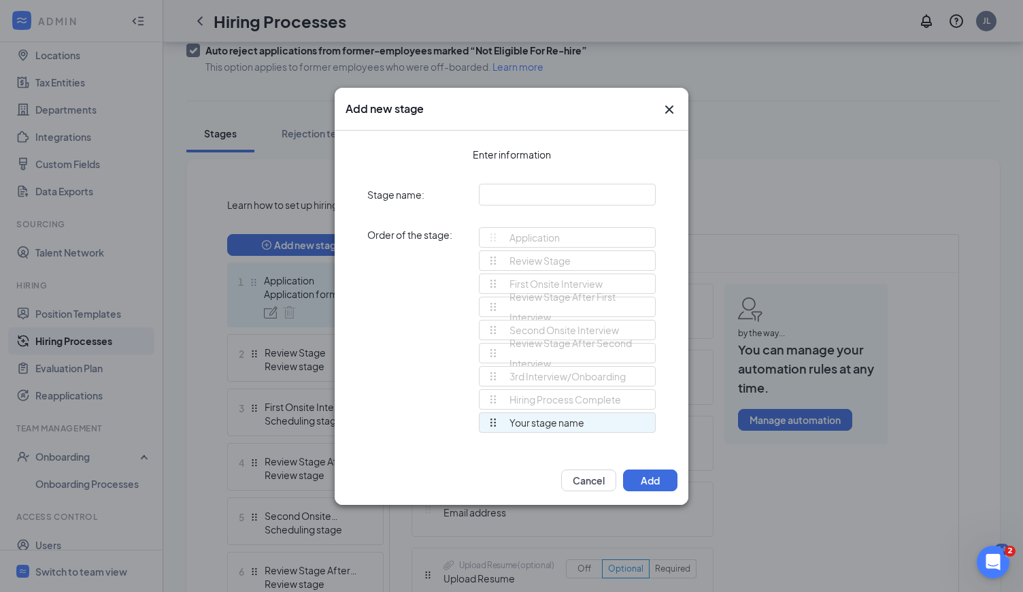
scroll to position [0, 0]
click at [558, 206] on div "Stage name: Order of the stage: Application Review Stage First Onsite Interview…" at bounding box center [511, 314] width 288 height 261
click at [553, 199] on input "text" at bounding box center [567, 195] width 177 height 22
type input "B"
type input "Background Check"
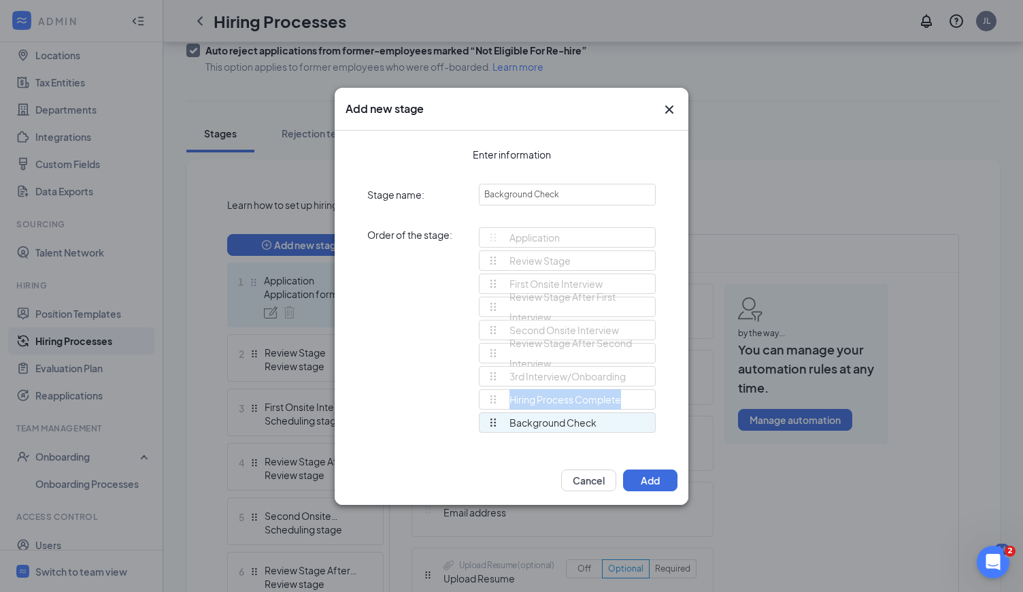
drag, startPoint x: 511, startPoint y: 428, endPoint x: 510, endPoint y: 409, distance: 19.8
click at [510, 407] on ul "Review Stage First Onsite Interview Review Stage After First Interview Second O…" at bounding box center [567, 342] width 177 height 185
click at [505, 440] on div "Application Review Stage First Onsite Interview Review Stage After First Interv…" at bounding box center [567, 336] width 177 height 218
drag, startPoint x: 494, startPoint y: 428, endPoint x: 494, endPoint y: 402, distance: 25.8
click at [494, 402] on ul "Review Stage First Onsite Interview Review Stage After First Interview Second O…" at bounding box center [567, 342] width 177 height 185
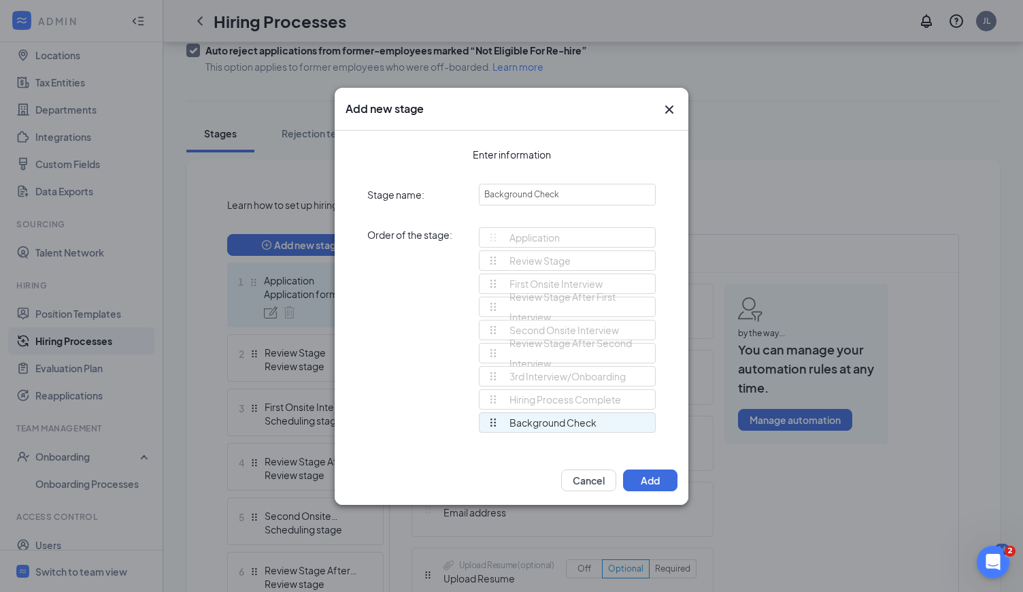
click at [496, 458] on div "Cancel Add" at bounding box center [512, 480] width 354 height 49
click at [651, 483] on button "Add" at bounding box center [650, 480] width 54 height 22
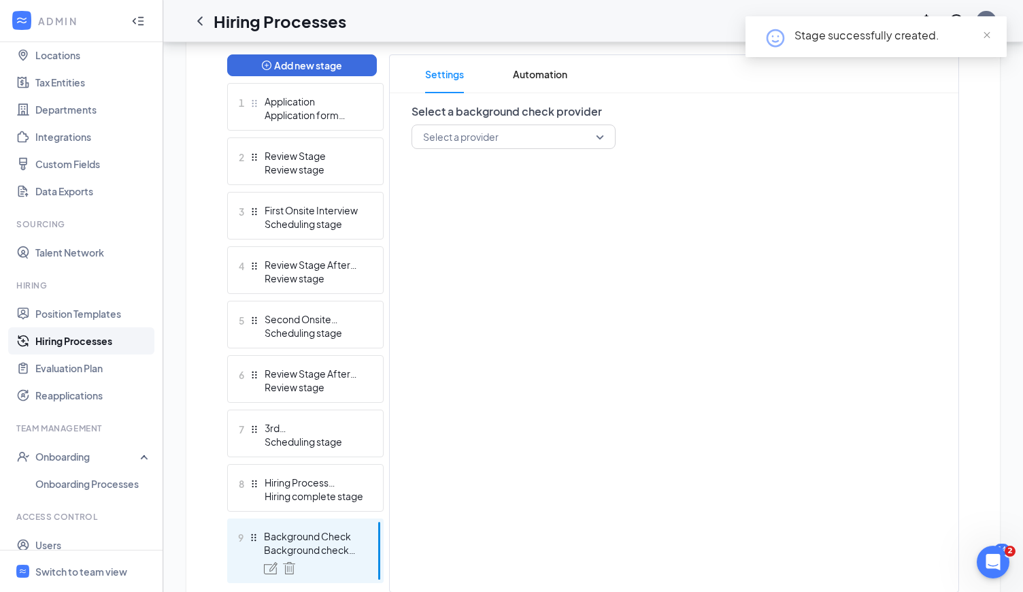
scroll to position [394, 0]
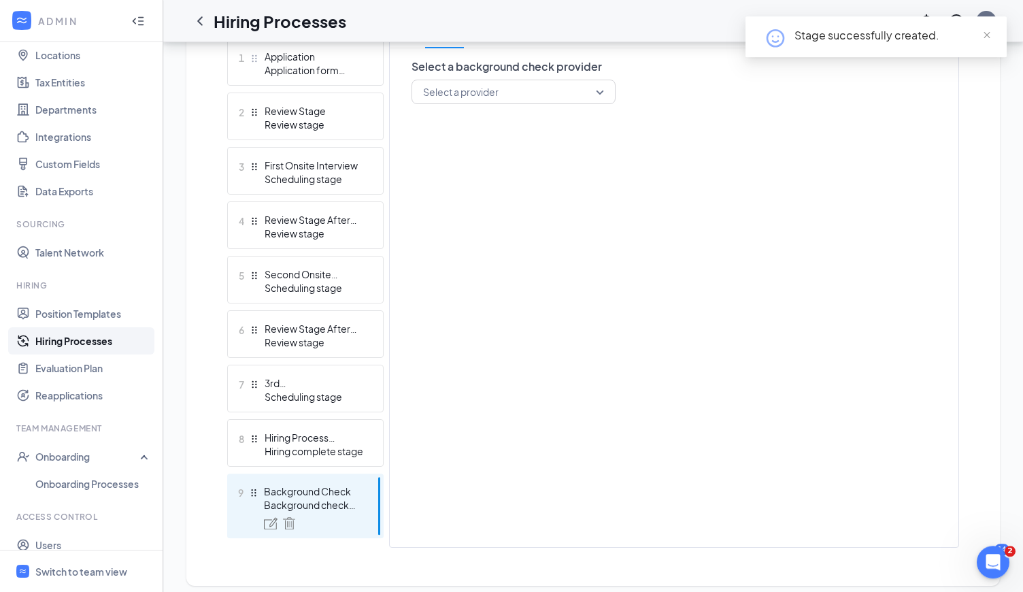
drag, startPoint x: 258, startPoint y: 490, endPoint x: 258, endPoint y: 480, distance: 10.2
click at [258, 480] on div "Add new stage 1 Application Application form stage 2 Review Stage Review stage …" at bounding box center [305, 279] width 156 height 538
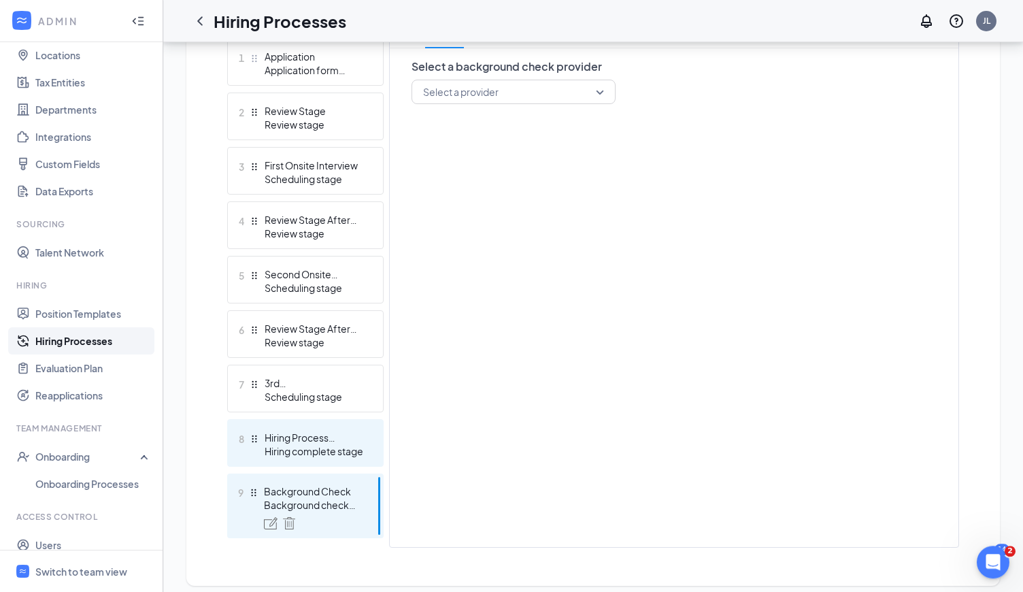
drag, startPoint x: 253, startPoint y: 487, endPoint x: 250, endPoint y: 437, distance: 50.4
click at [250, 437] on ul "1 Application Application form stage 2 Review Stage Review stage 3 First Onsite…" at bounding box center [305, 288] width 156 height 500
drag, startPoint x: 253, startPoint y: 503, endPoint x: 260, endPoint y: 435, distance: 67.7
click at [260, 435] on ul "1 Application Application form stage 2 Review Stage Review stage 3 First Onsite…" at bounding box center [305, 288] width 156 height 500
drag, startPoint x: 255, startPoint y: 484, endPoint x: 263, endPoint y: 431, distance: 53.7
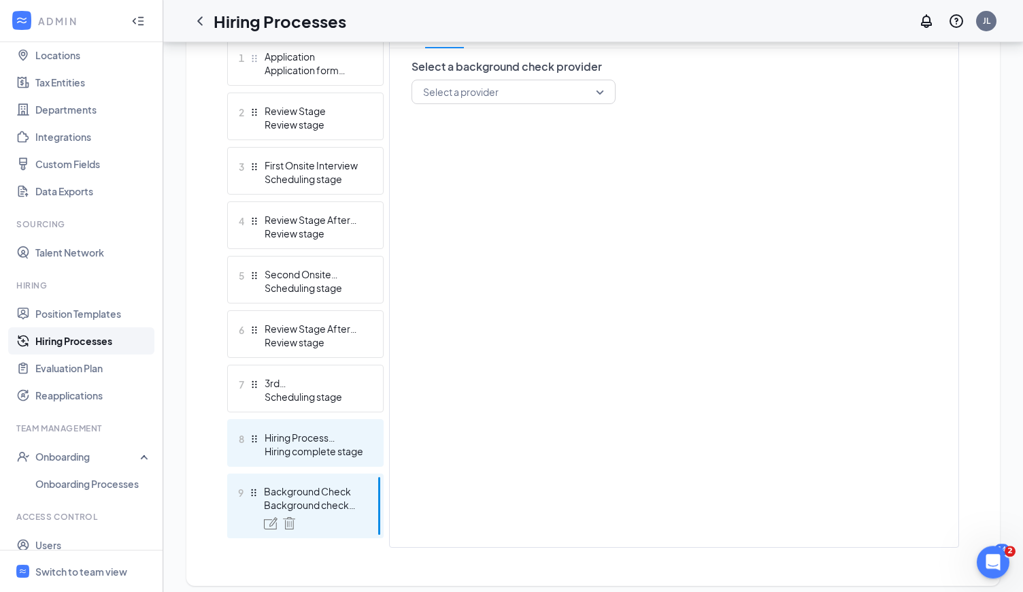
click at [263, 431] on ul "1 Application Application form stage 2 Review Stage Review stage 3 First Onsite…" at bounding box center [305, 288] width 156 height 500
drag, startPoint x: 256, startPoint y: 498, endPoint x: 258, endPoint y: 453, distance: 44.9
click at [258, 453] on ul "1 Application Application form stage 2 Review Stage Review stage 3 First Onsite…" at bounding box center [305, 288] width 156 height 500
drag, startPoint x: 329, startPoint y: 510, endPoint x: 350, endPoint y: 432, distance: 80.2
click at [350, 432] on ul "1 Application Application form stage 2 Review Stage Review stage 3 First Onsite…" at bounding box center [305, 288] width 156 height 500
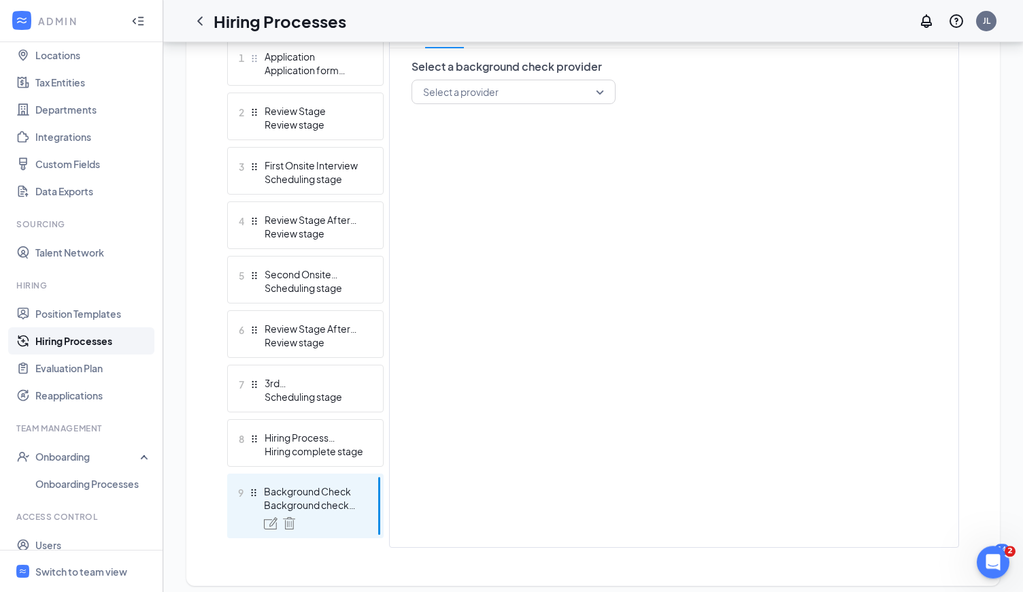
click at [350, 483] on div "9 Background Check Background check stage" at bounding box center [305, 505] width 156 height 65
drag, startPoint x: 257, startPoint y: 487, endPoint x: 262, endPoint y: 431, distance: 56.0
click at [262, 431] on ul "1 Application Application form stage 2 Review Stage Review stage 3 First Onsite…" at bounding box center [305, 288] width 156 height 500
drag, startPoint x: 262, startPoint y: 431, endPoint x: 260, endPoint y: 475, distance: 43.6
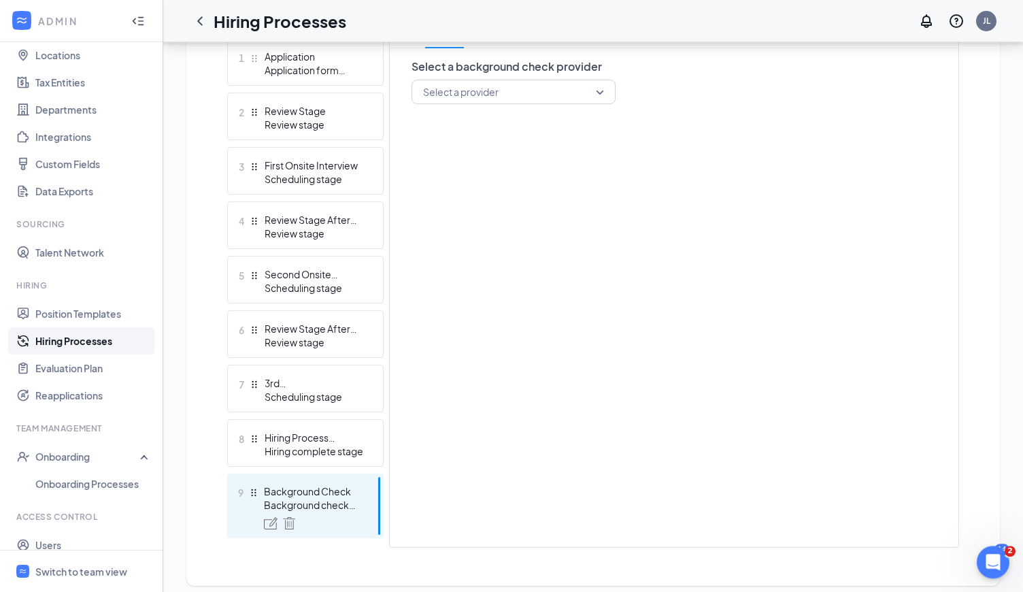
click at [260, 475] on ul "1 Application Application form stage 2 Review Stage Review stage 3 First Onsite…" at bounding box center [305, 288] width 156 height 500
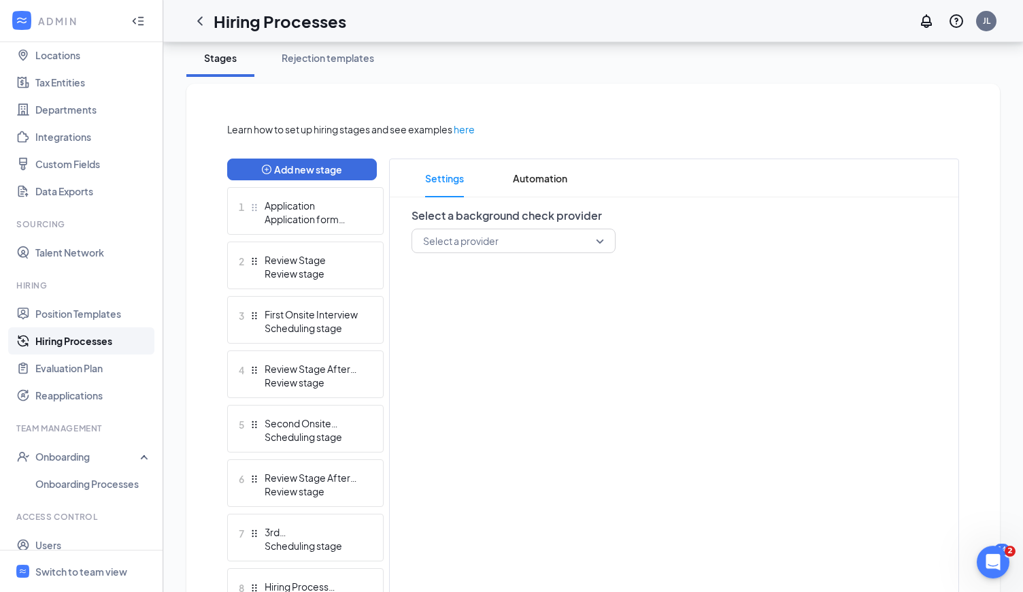
scroll to position [259, 0]
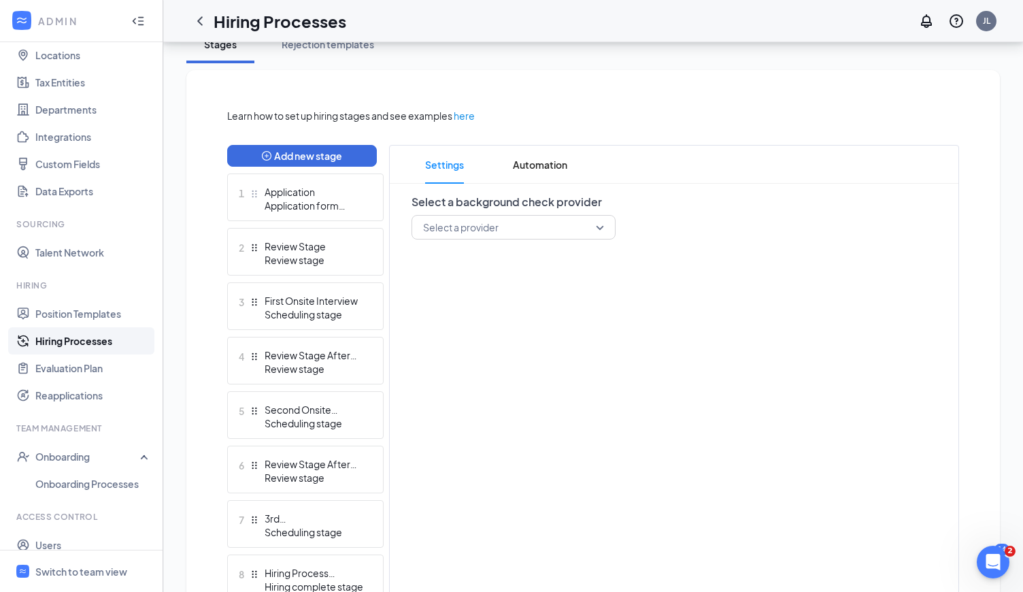
click at [508, 222] on input "search" at bounding box center [509, 227] width 178 height 23
click at [497, 267] on span "Checkr" at bounding box center [513, 263] width 182 height 15
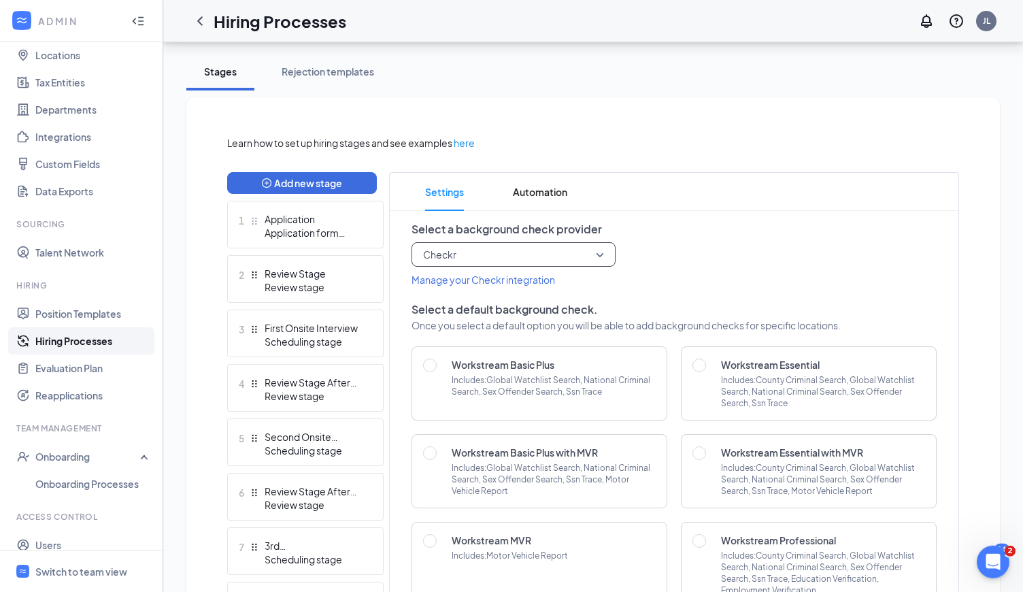
scroll to position [130, 0]
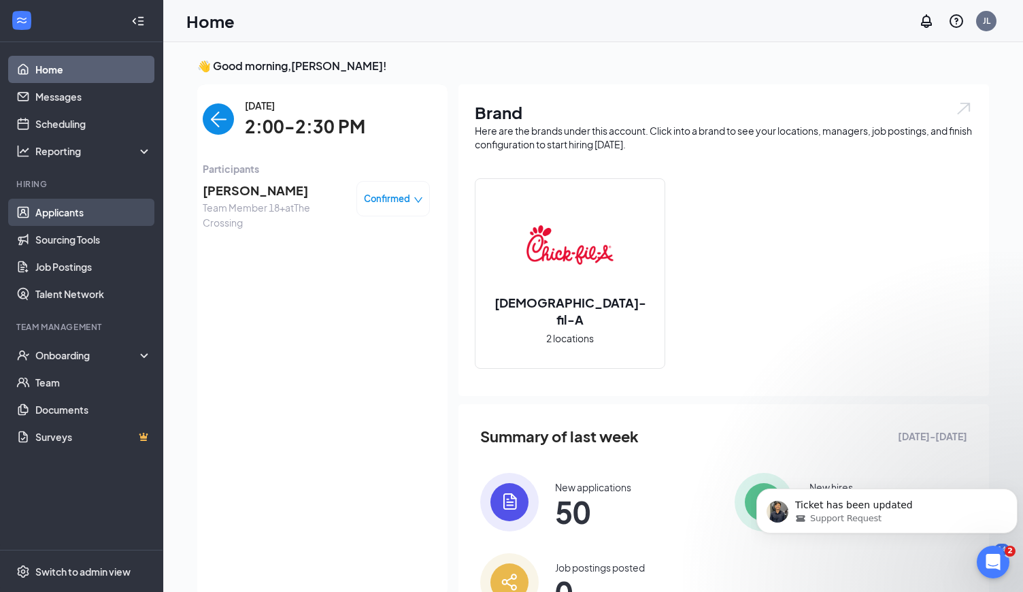
click at [98, 204] on link "Applicants" at bounding box center [93, 212] width 116 height 27
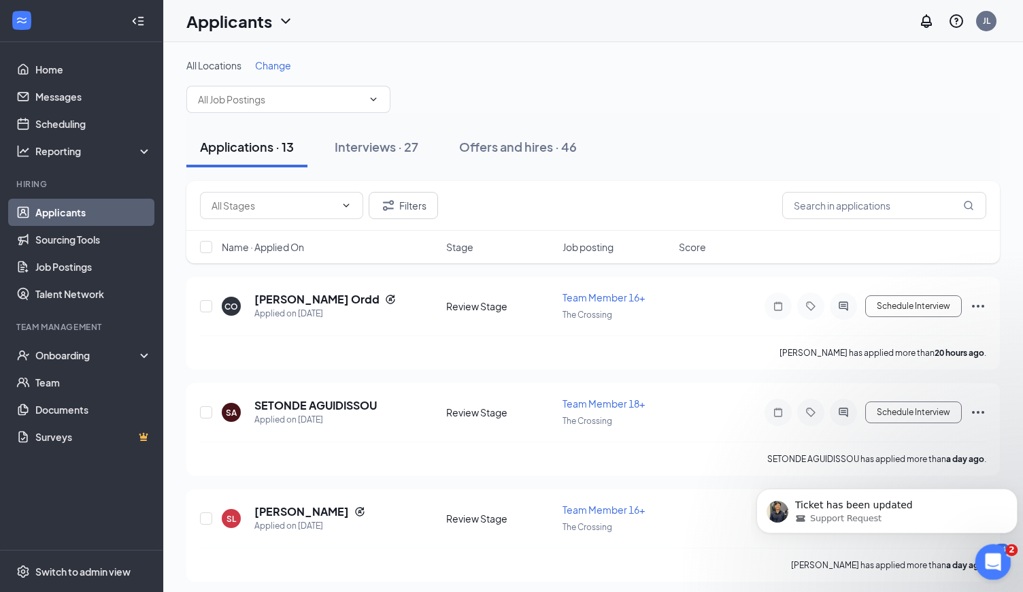
click at [1002, 549] on div "Open Intercom Messenger" at bounding box center [990, 559] width 45 height 45
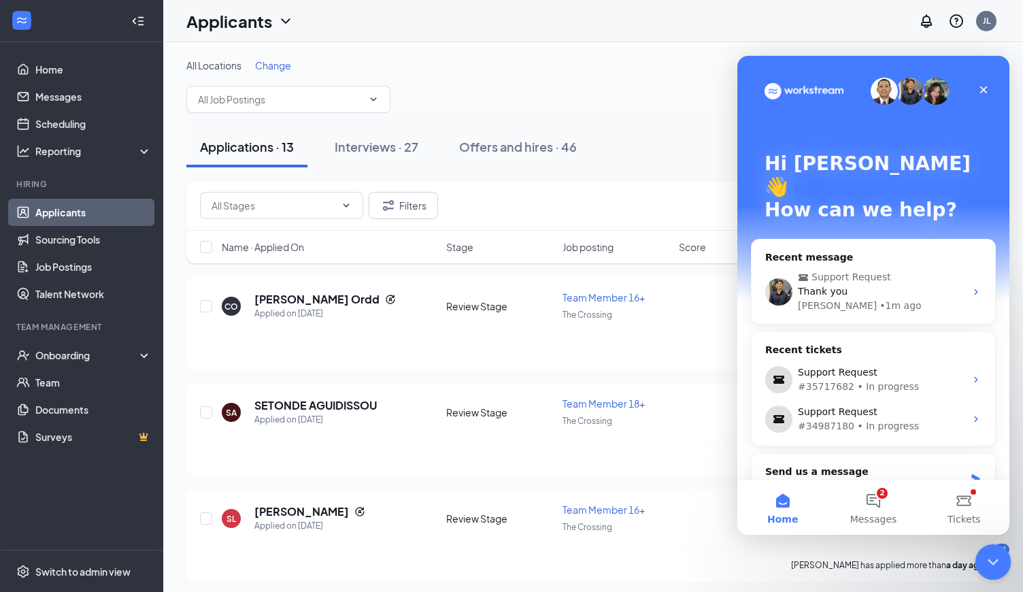
click at [1007, 550] on div at bounding box center [993, 562] width 36 height 36
click at [1006, 546] on div at bounding box center [993, 562] width 36 height 36
click at [947, 571] on div "[PERSON_NAME] has applied more than a day ago ." at bounding box center [593, 564] width 786 height 34
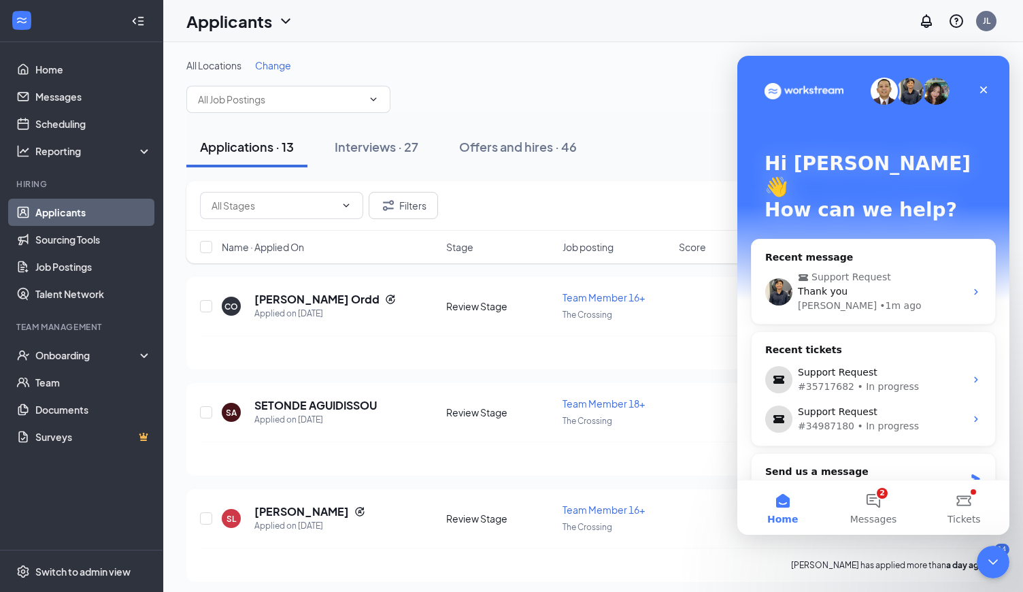
click at [288, 61] on span "Change" at bounding box center [273, 65] width 36 height 12
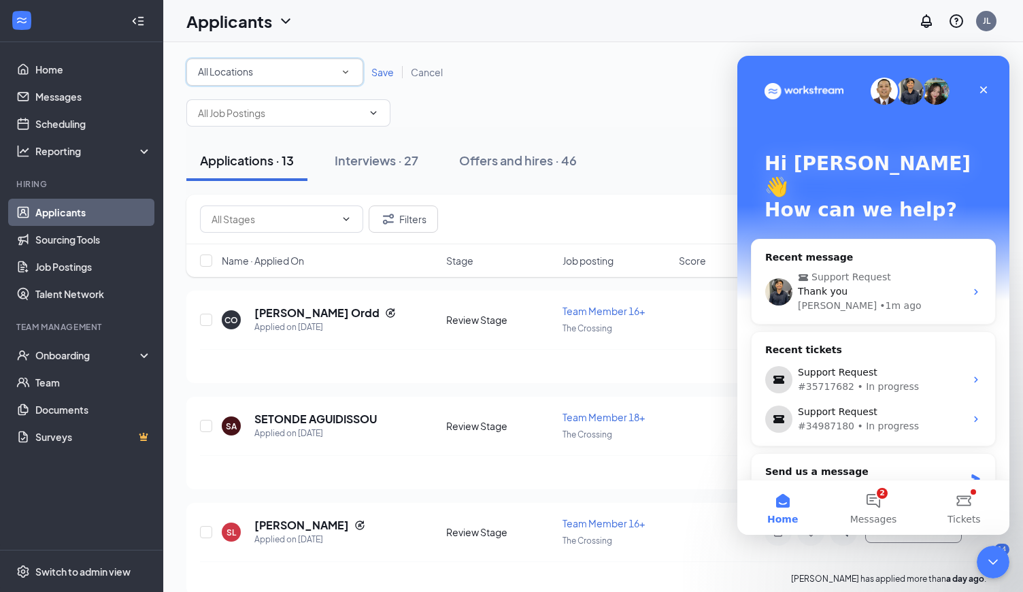
click at [293, 75] on div "All Locations" at bounding box center [275, 72] width 154 height 16
click at [270, 179] on div "The Crossing" at bounding box center [274, 175] width 155 height 16
click at [388, 74] on span "Save" at bounding box center [382, 72] width 22 height 12
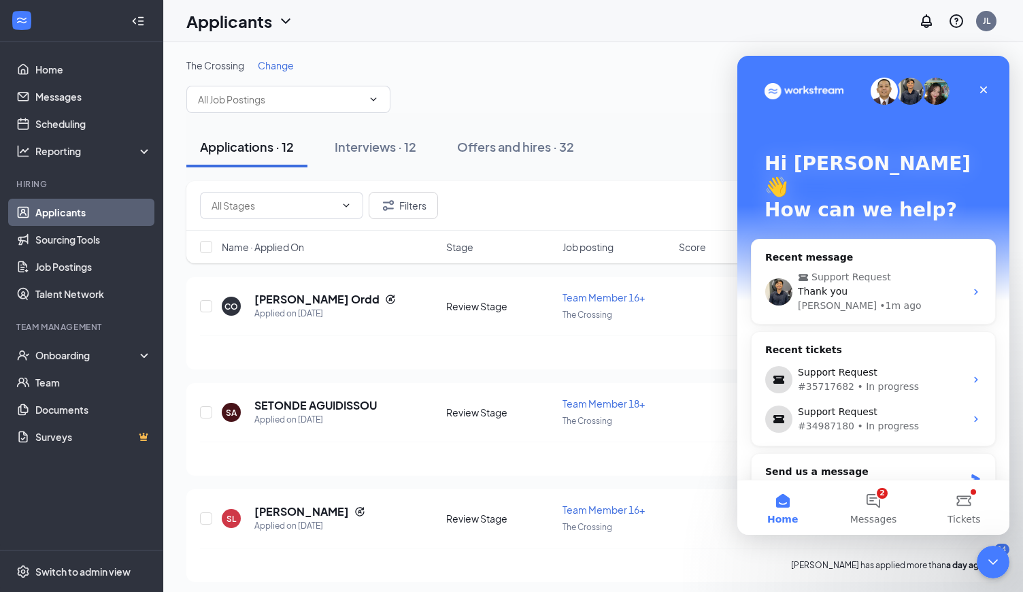
click at [500, 68] on div "The Crossing Change" at bounding box center [592, 65] width 813 height 14
click at [982, 90] on icon "Close" at bounding box center [983, 89] width 11 height 11
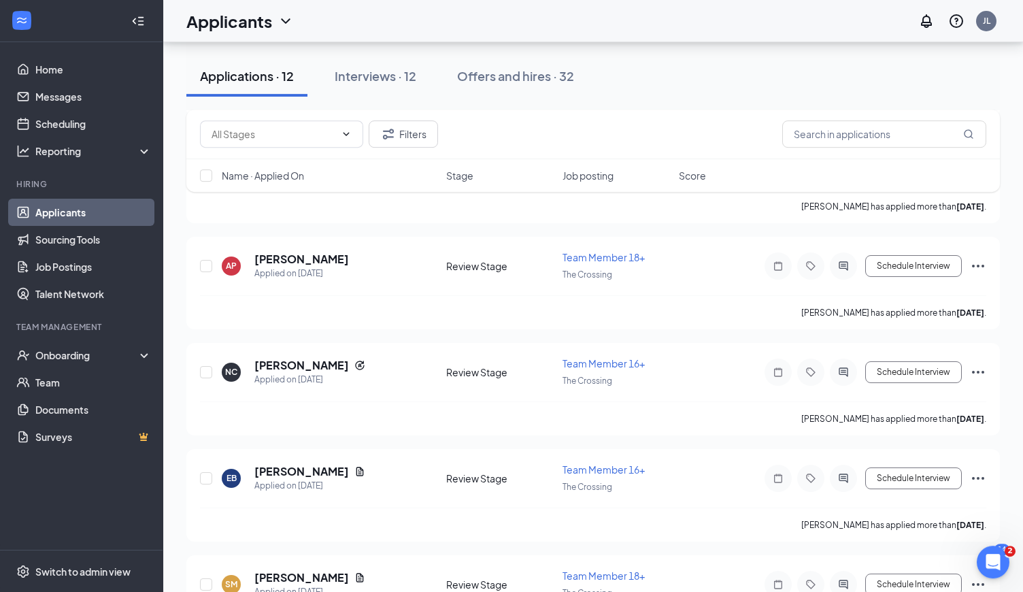
scroll to position [736, 0]
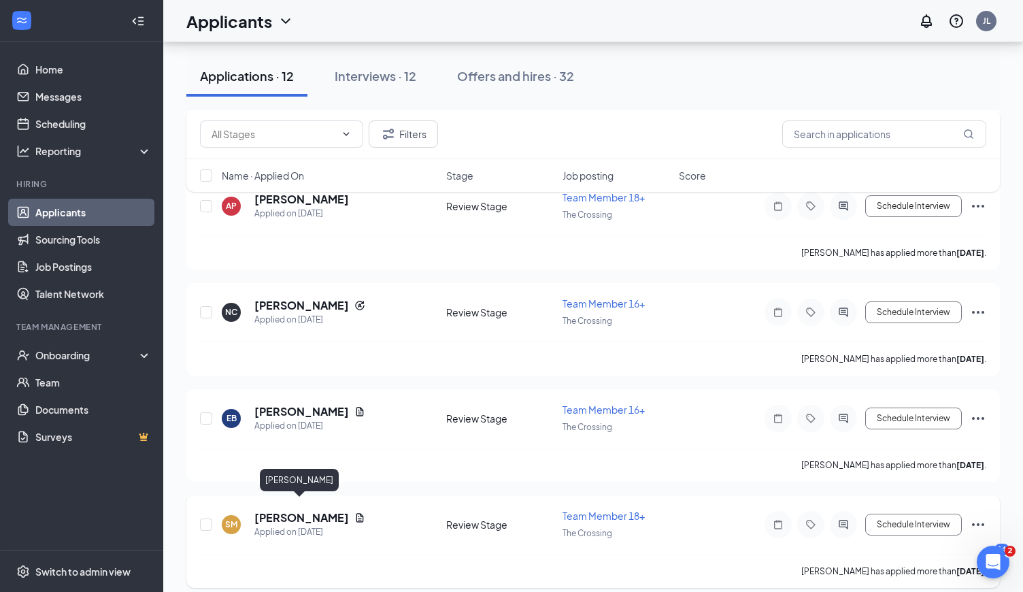
click at [299, 510] on h5 "[PERSON_NAME]" at bounding box center [301, 517] width 95 height 15
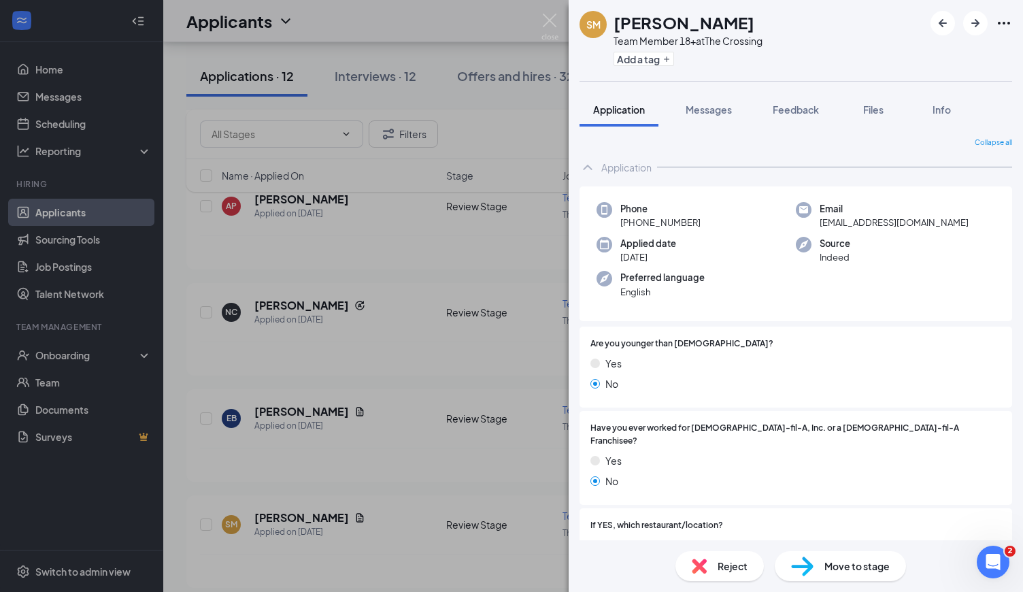
click at [713, 565] on div "Reject" at bounding box center [719, 566] width 88 height 30
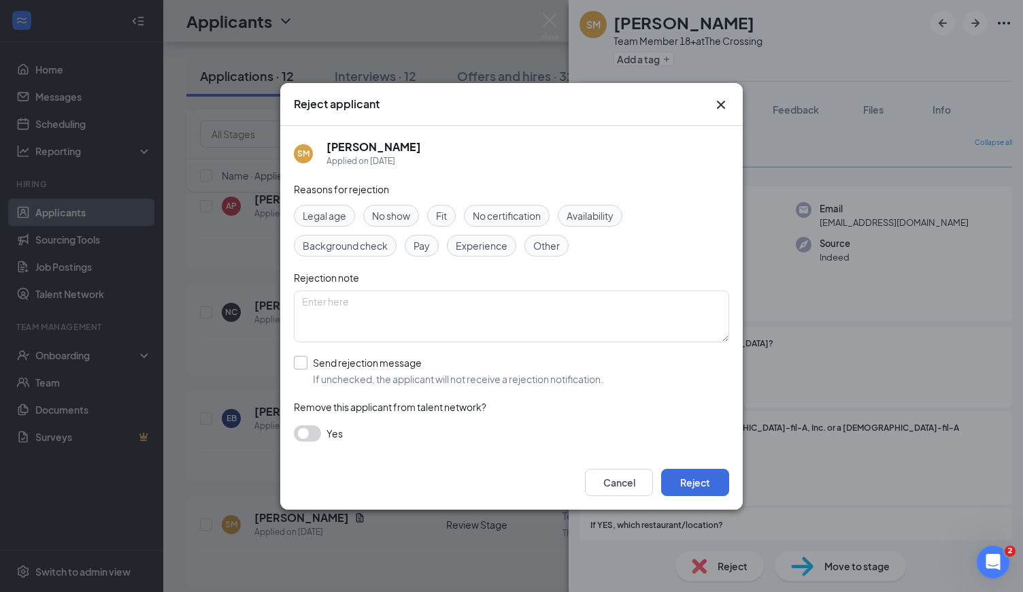
click at [305, 371] on input "Send rejection message If unchecked, the applicant will not receive a rejection…" at bounding box center [448, 371] width 309 height 30
checkbox input "true"
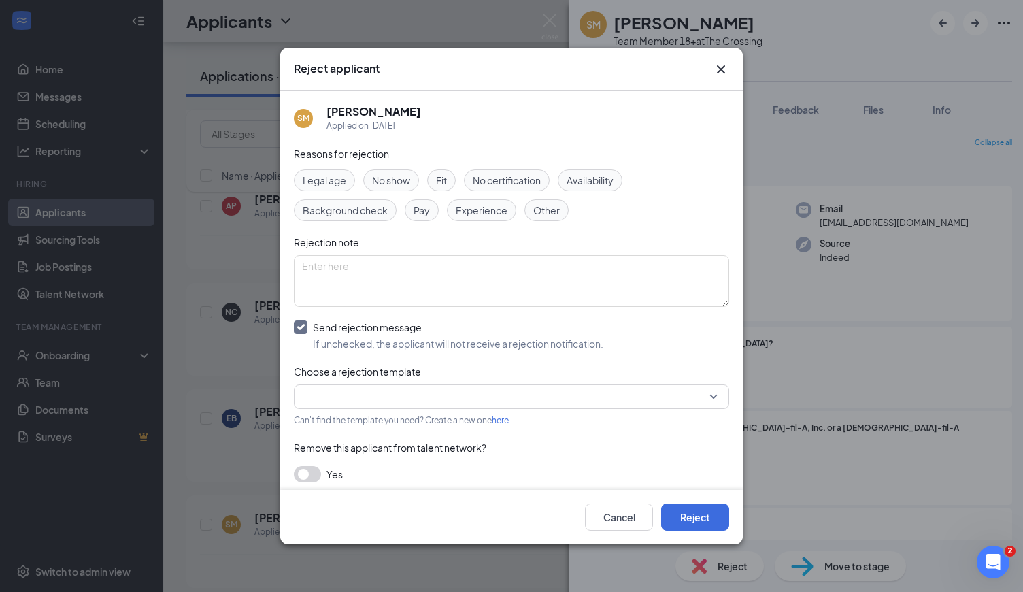
click at [327, 390] on input "search" at bounding box center [506, 396] width 409 height 23
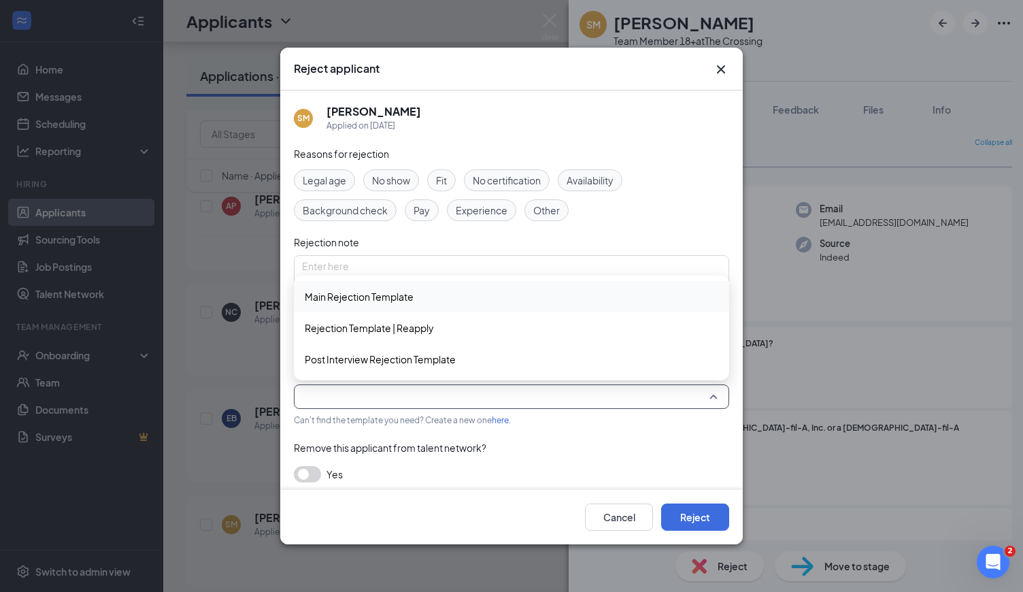
click at [356, 295] on span "Main Rejection Template" at bounding box center [359, 296] width 109 height 15
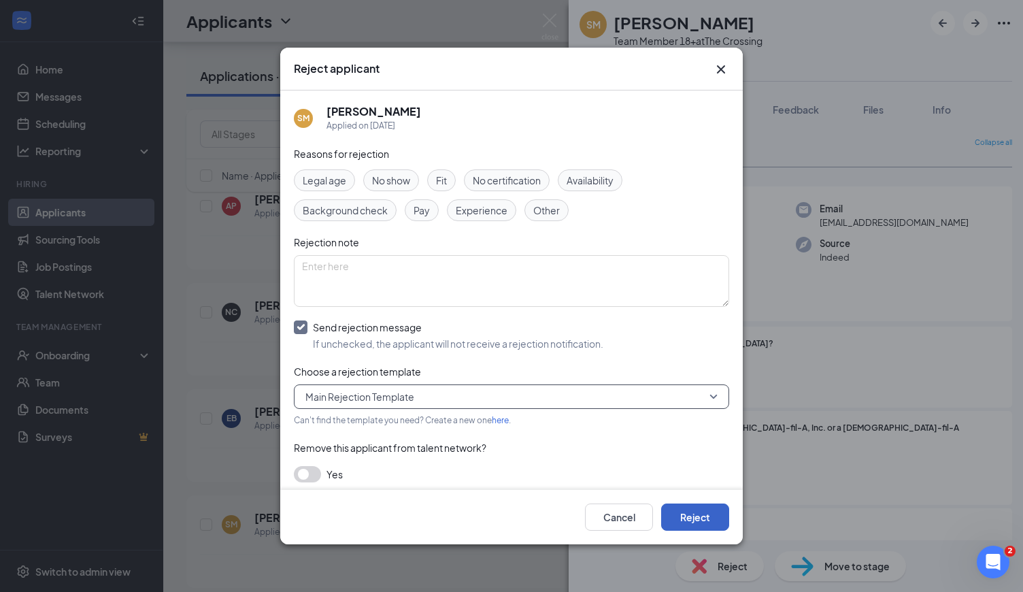
click at [685, 515] on button "Reject" at bounding box center [695, 516] width 68 height 27
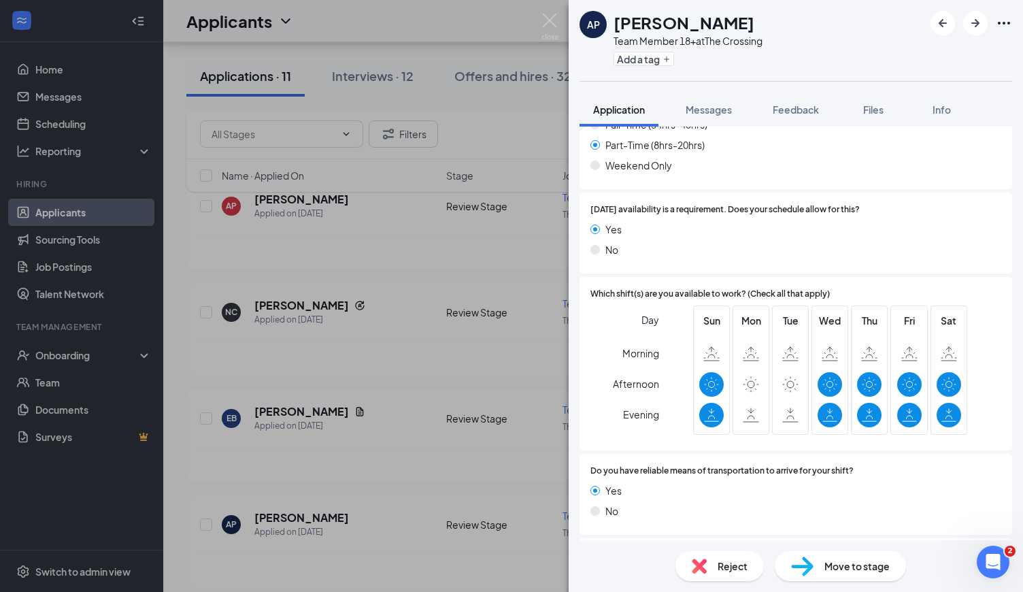
scroll to position [913, 0]
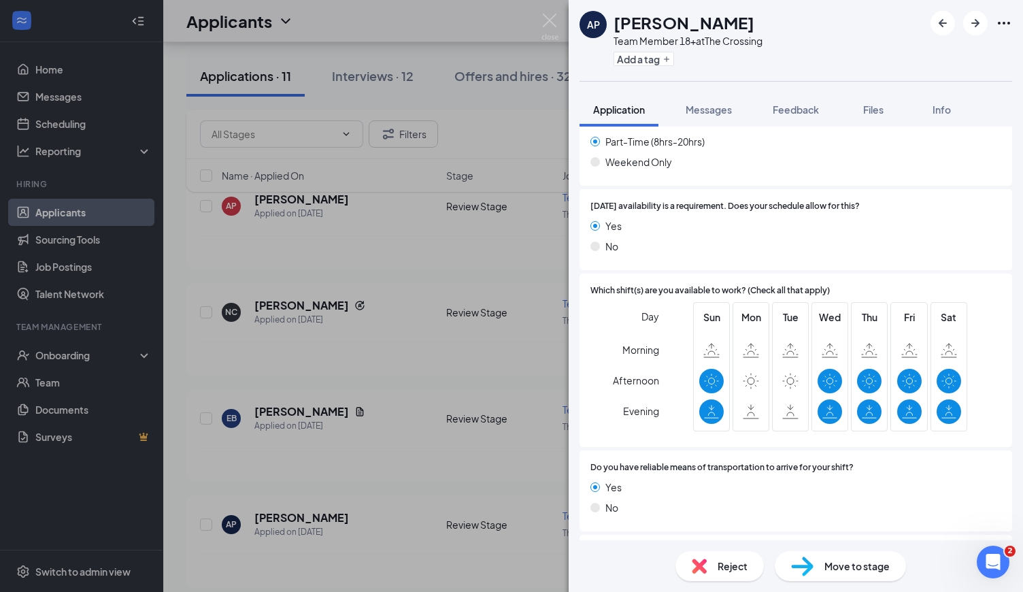
click at [720, 566] on span "Reject" at bounding box center [732, 565] width 30 height 15
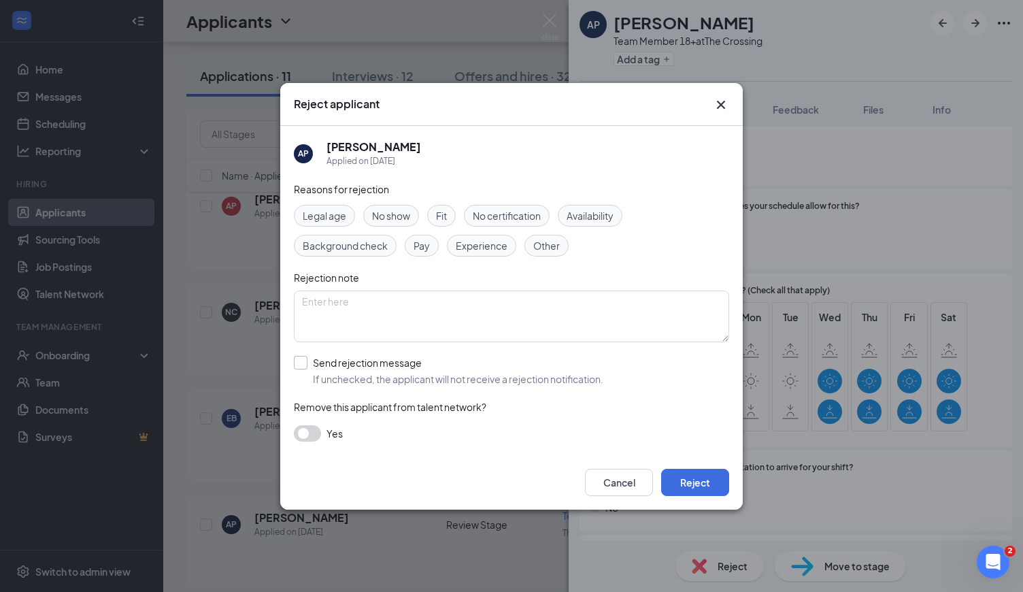
click at [297, 368] on input "Send rejection message If unchecked, the applicant will not receive a rejection…" at bounding box center [448, 371] width 309 height 30
checkbox input "true"
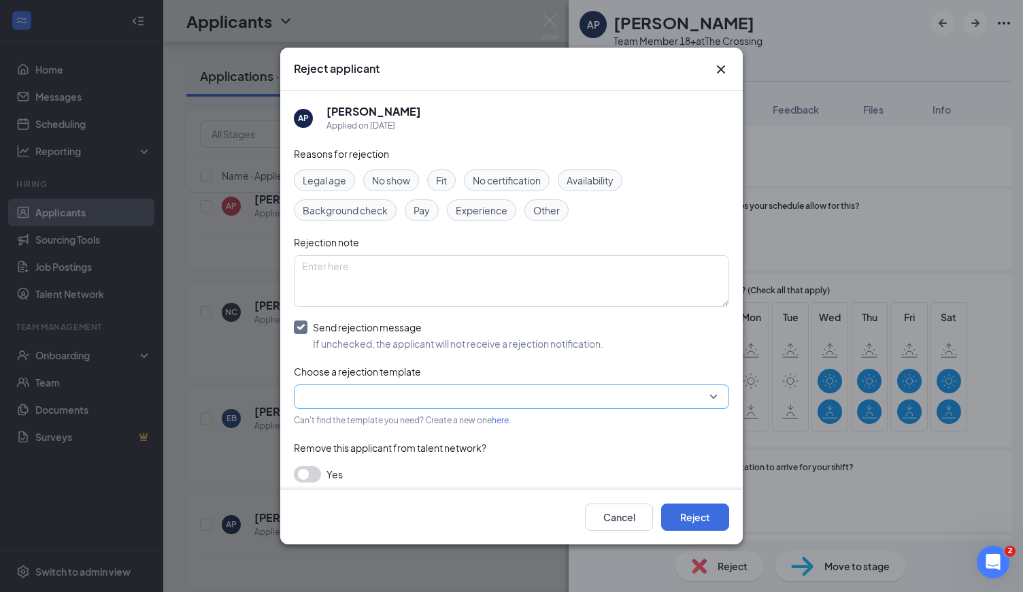
click at [333, 388] on input "search" at bounding box center [506, 396] width 409 height 23
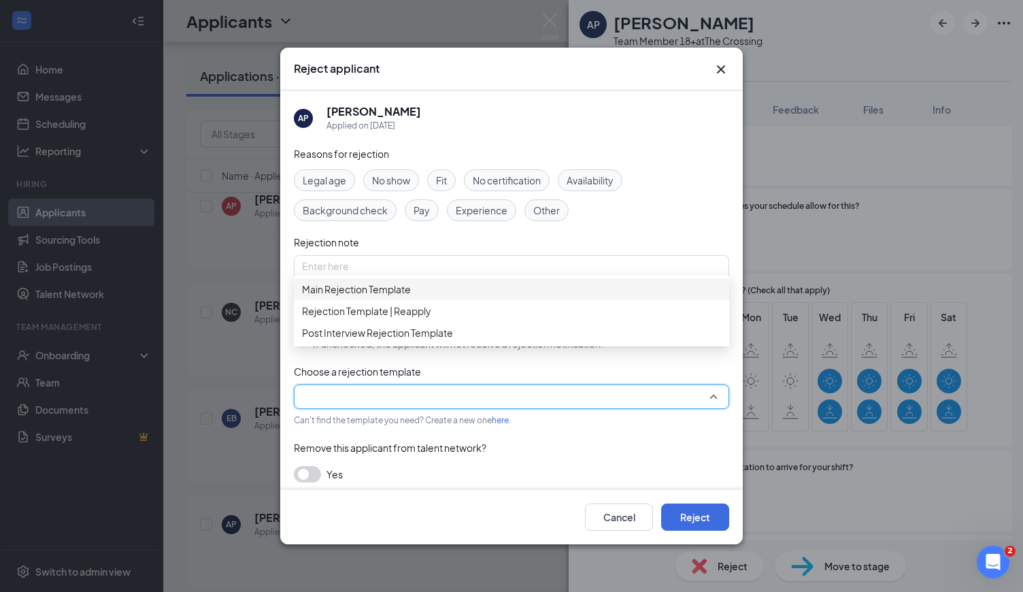
click at [375, 291] on span "Main Rejection Template" at bounding box center [356, 289] width 109 height 15
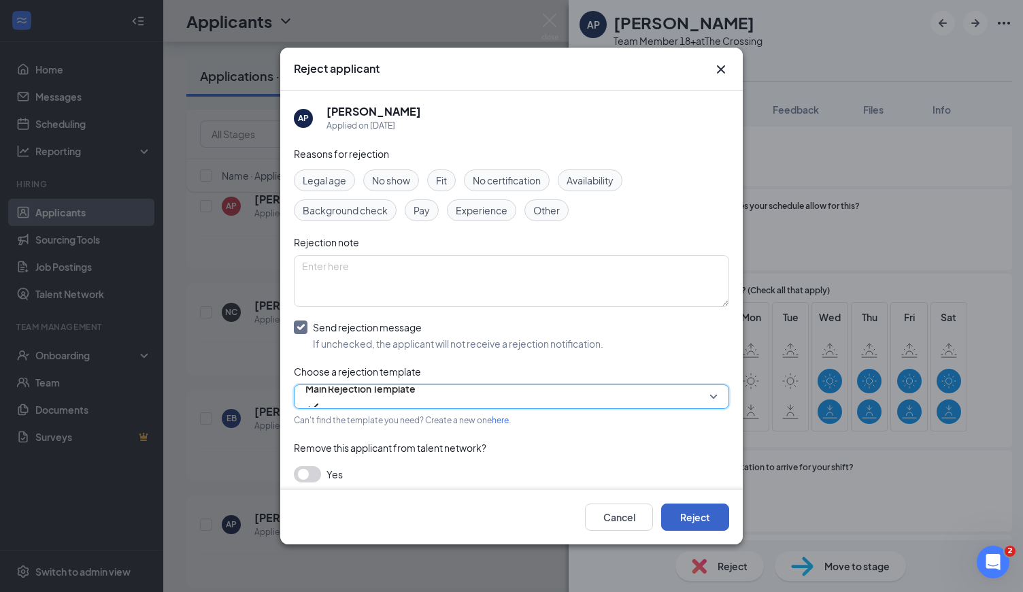
click at [680, 520] on button "Reject" at bounding box center [695, 516] width 68 height 27
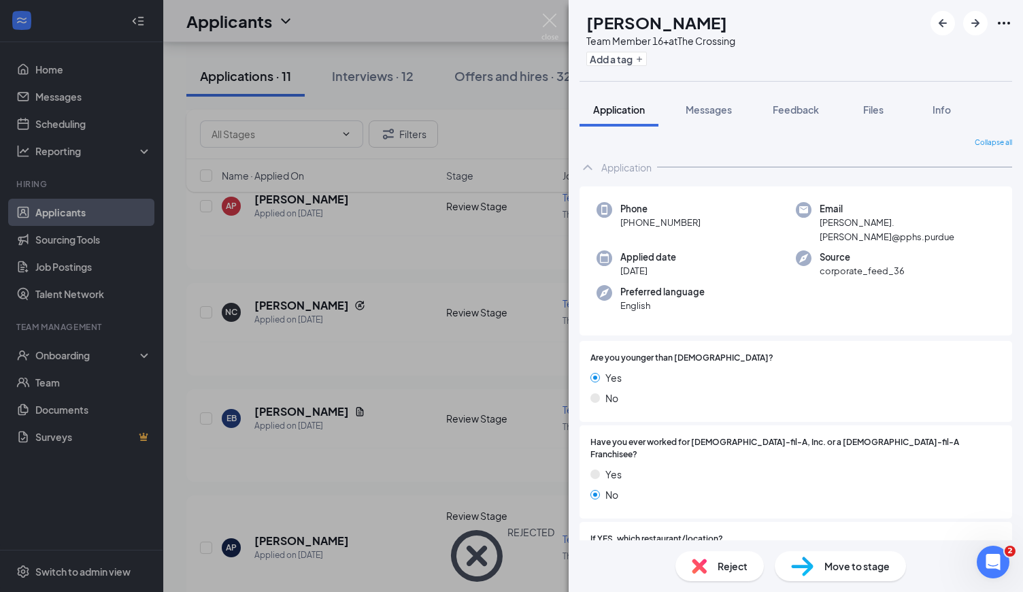
click at [729, 579] on div "Reject" at bounding box center [719, 566] width 88 height 30
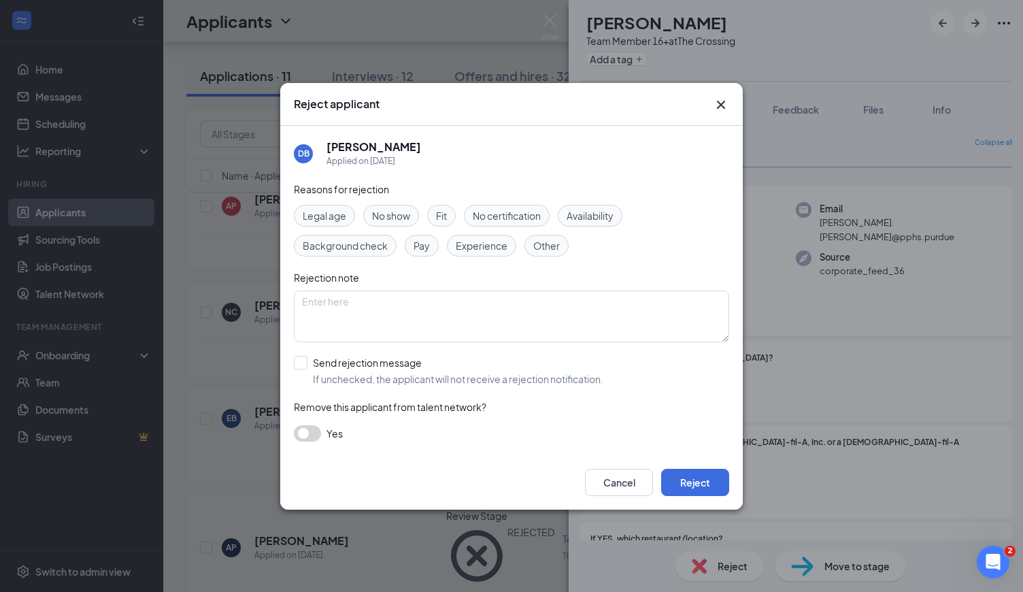
click at [724, 118] on div "Reject applicant" at bounding box center [511, 104] width 462 height 43
click at [720, 96] on div "Reject applicant" at bounding box center [511, 104] width 462 height 43
click at [720, 101] on icon "Cross" at bounding box center [721, 105] width 16 height 16
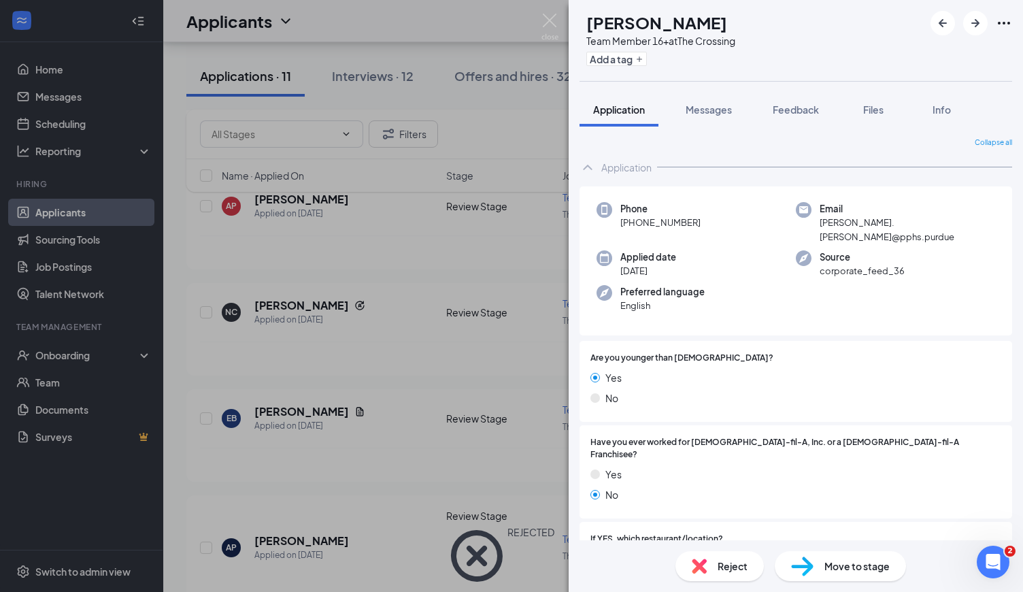
click at [855, 571] on span "Move to stage" at bounding box center [856, 565] width 65 height 15
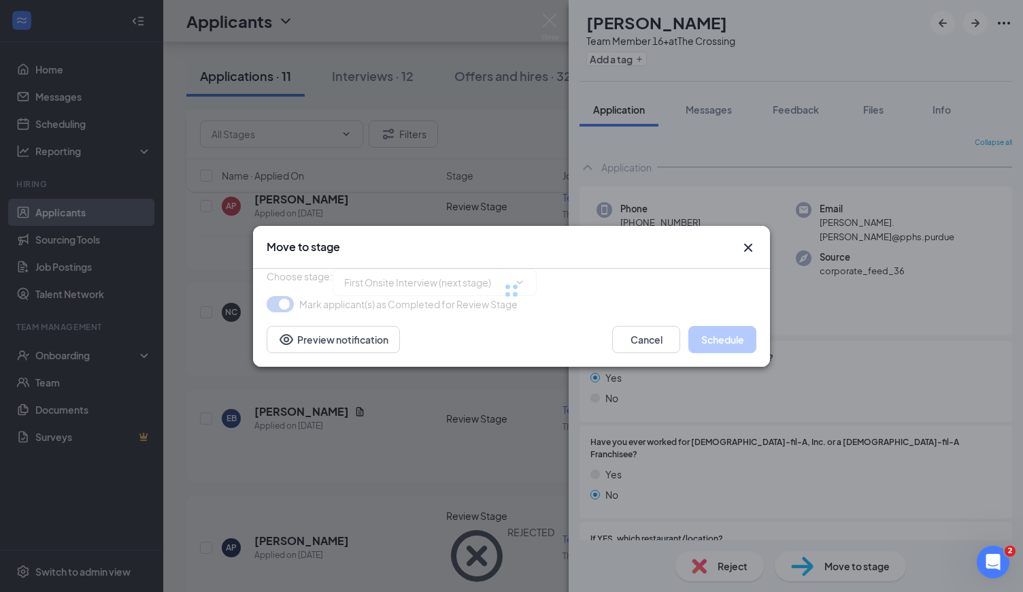
type input "First Onsite Interview (next stage)"
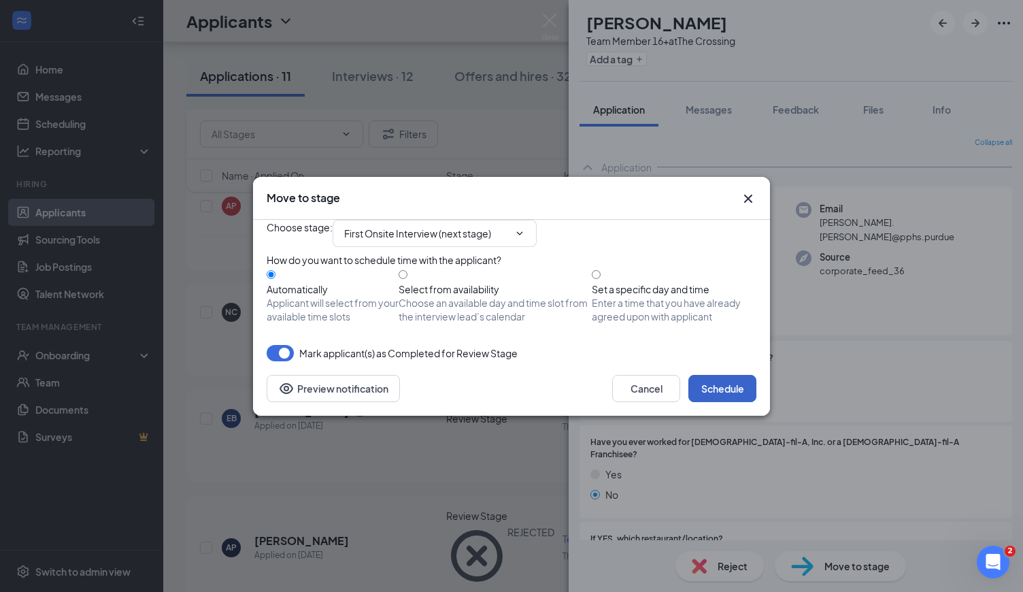
click at [722, 402] on button "Schedule" at bounding box center [722, 388] width 68 height 27
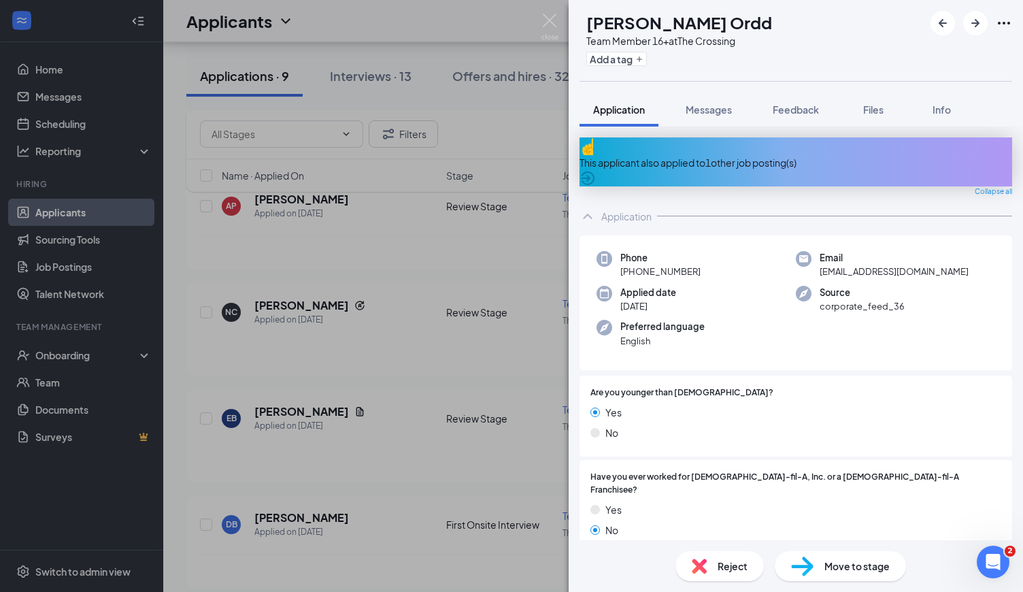
click at [564, 20] on div "CO [PERSON_NAME] Team Member 16+ at The Crossing Add a tag Application Messages…" at bounding box center [511, 296] width 1023 height 592
click at [539, 22] on div "Applicants JL" at bounding box center [593, 21] width 860 height 42
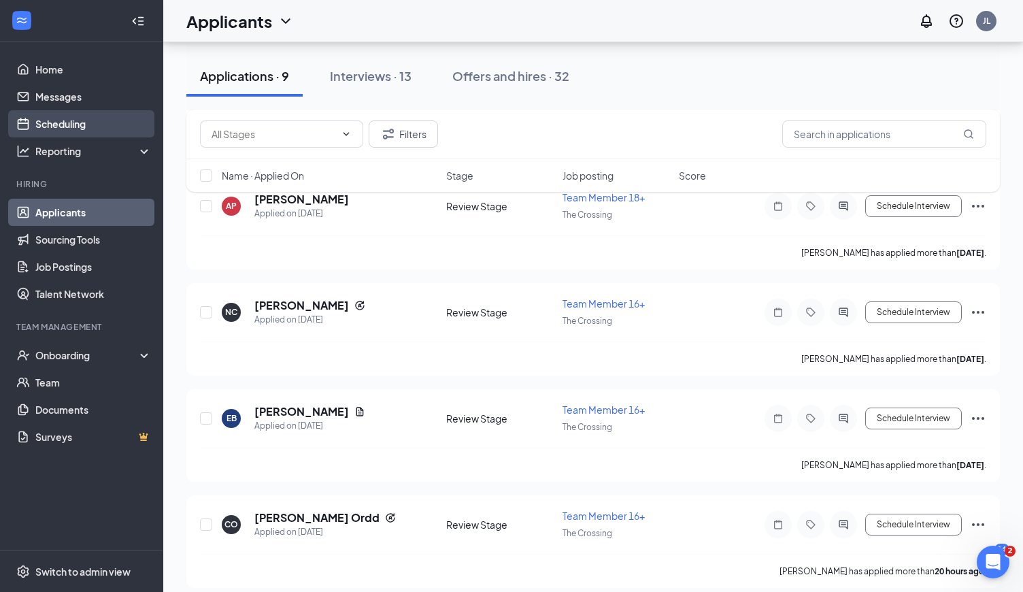
click at [35, 129] on link "Scheduling" at bounding box center [93, 123] width 116 height 27
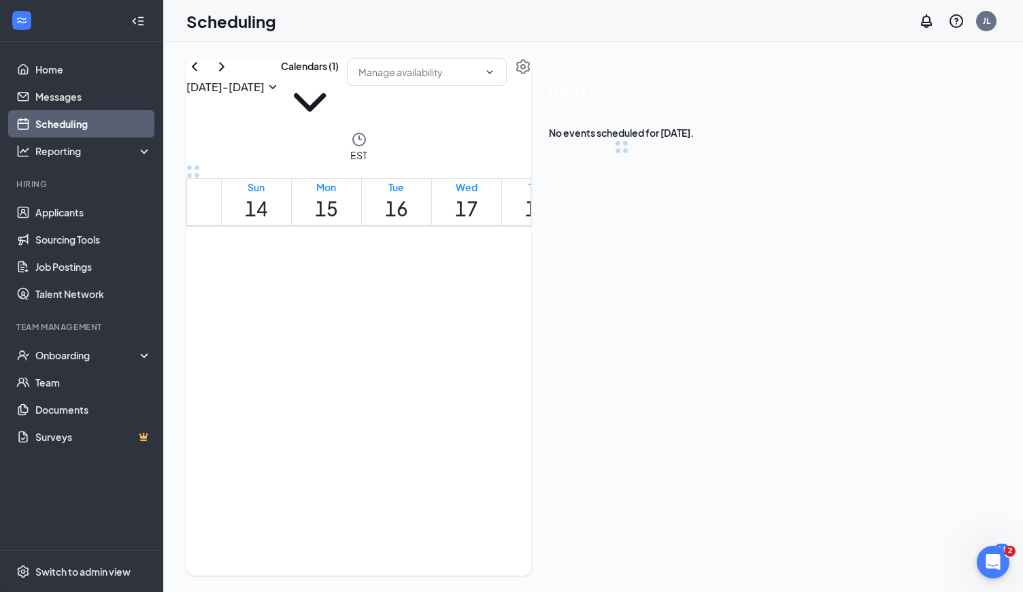
scroll to position [668, 0]
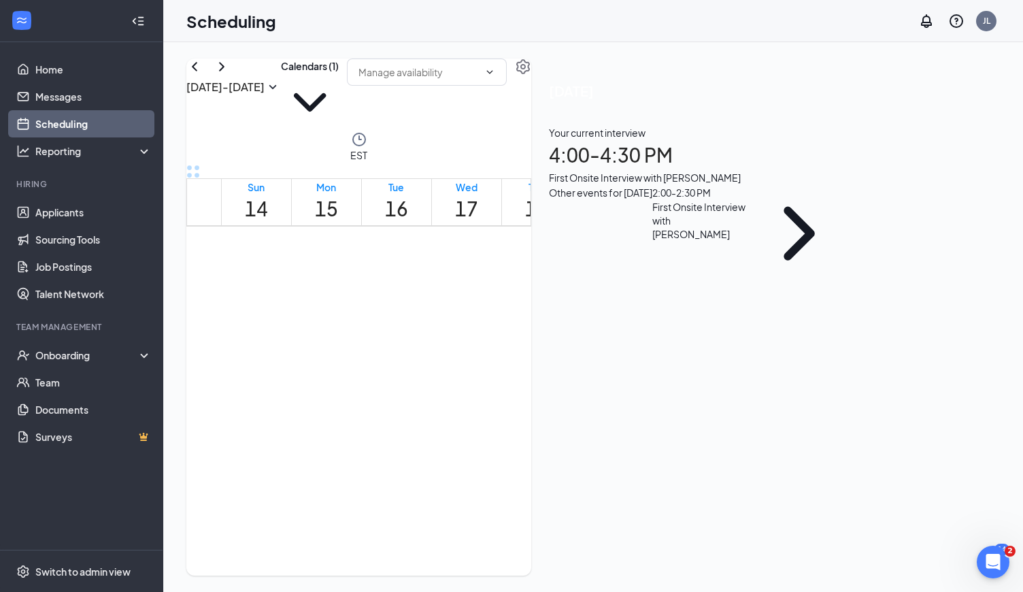
click at [847, 185] on div "First Onsite Interview with [PERSON_NAME]" at bounding box center [698, 177] width 299 height 15
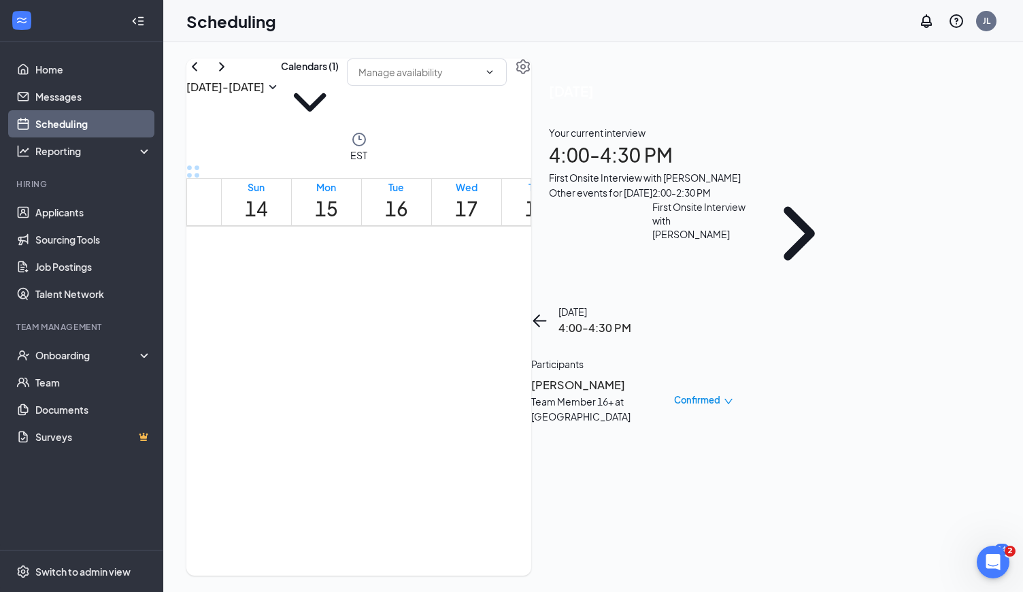
click at [674, 376] on h3 "[PERSON_NAME]" at bounding box center [602, 385] width 143 height 18
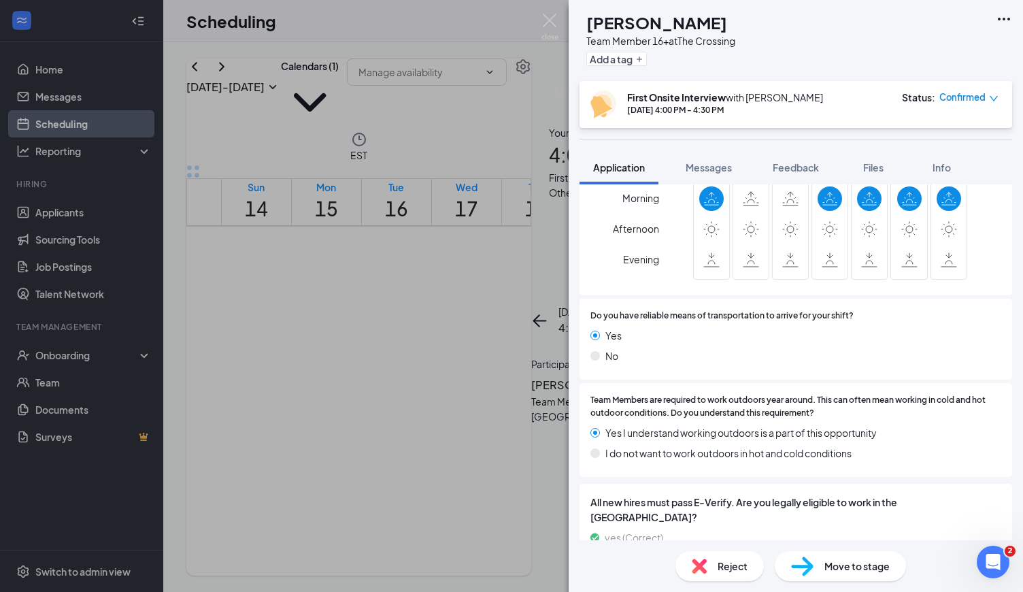
scroll to position [1136, 0]
